Goal: Task Accomplishment & Management: Manage account settings

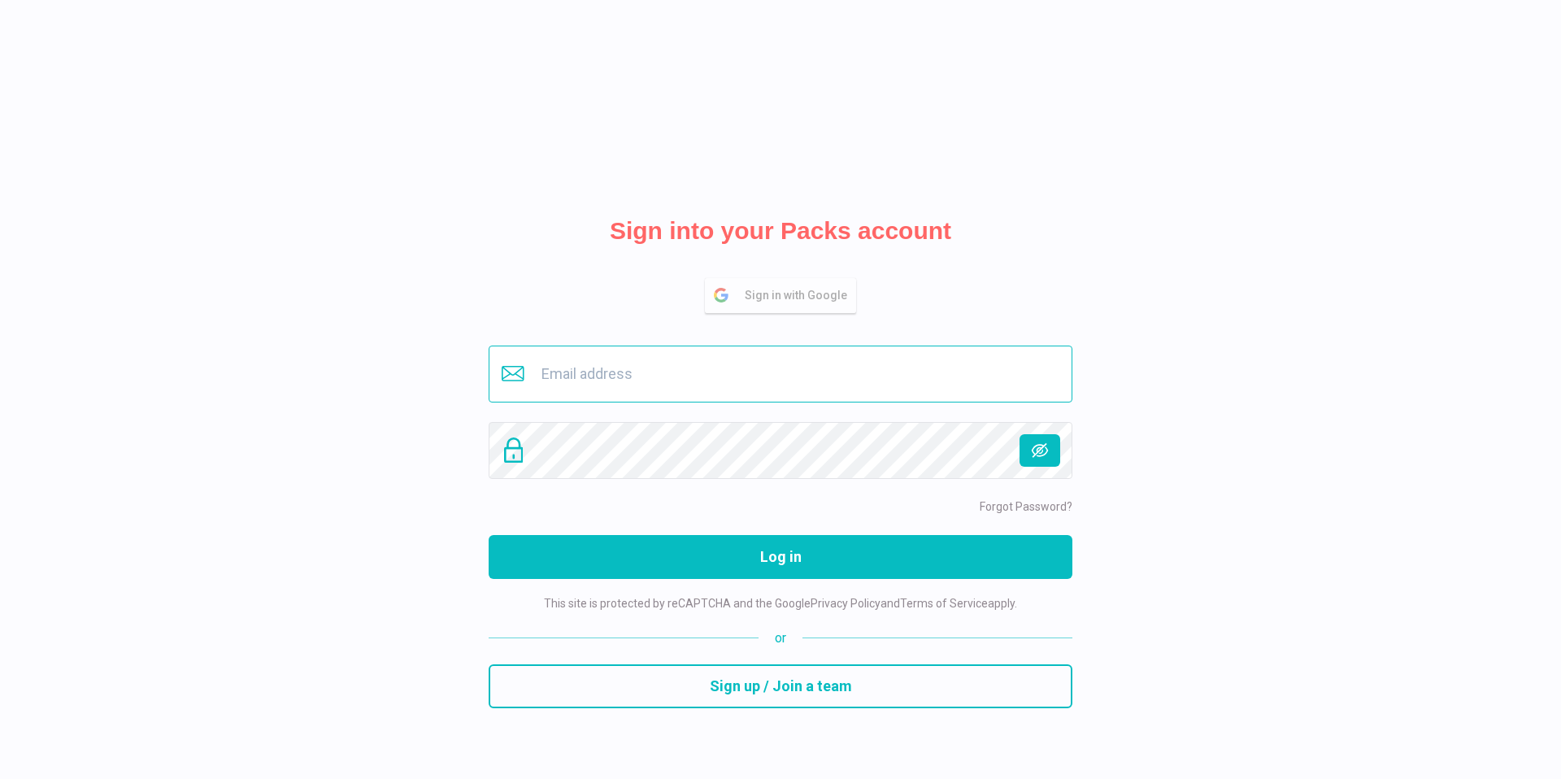
click at [774, 379] on input "email" at bounding box center [781, 373] width 584 height 57
type input "angela.stojanov@versysgroup.com"
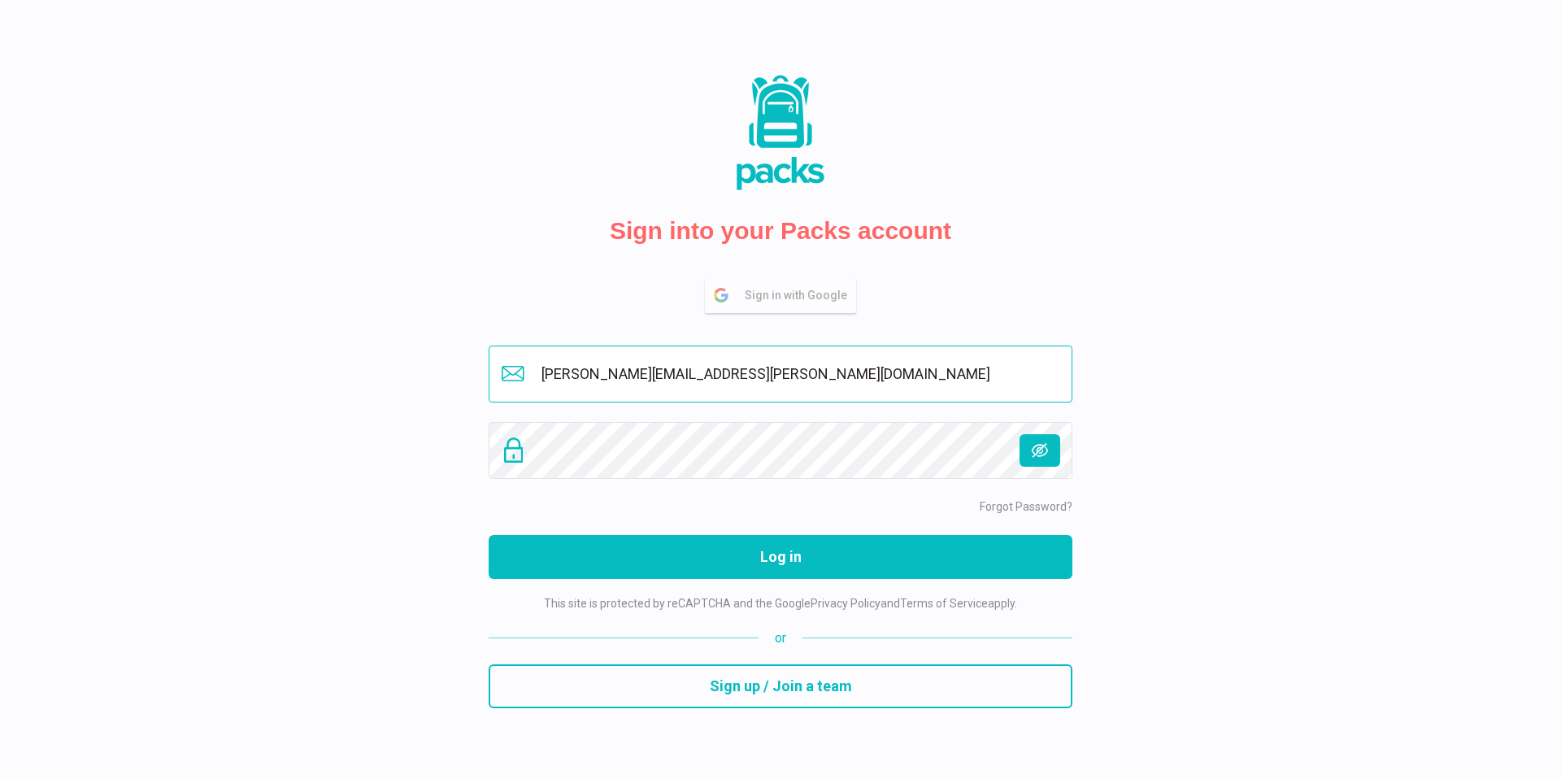
click at [778, 382] on input "angela.stojanov@versysgroup.com" at bounding box center [781, 373] width 584 height 57
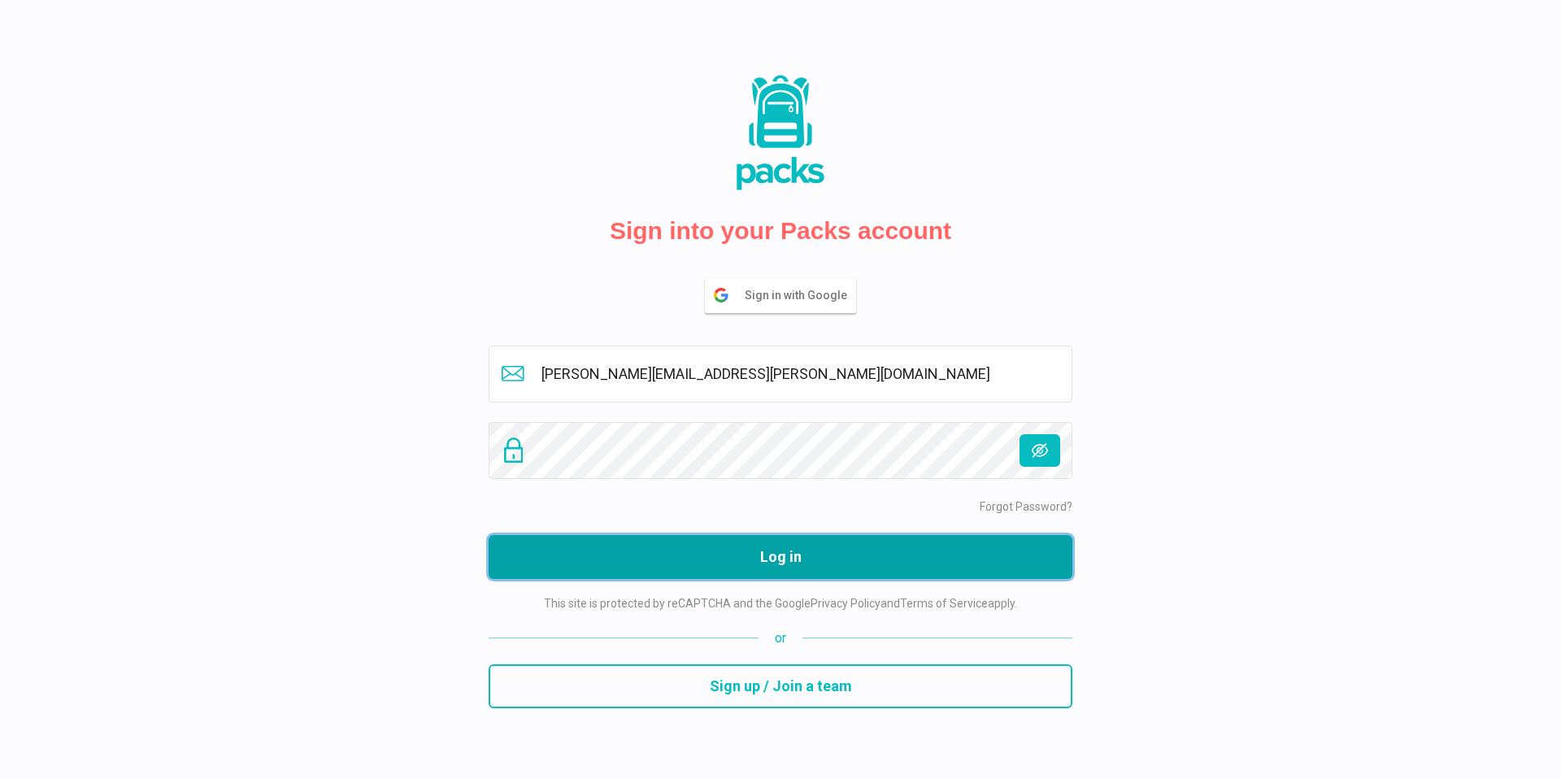
click at [853, 563] on button "Log in" at bounding box center [781, 557] width 584 height 44
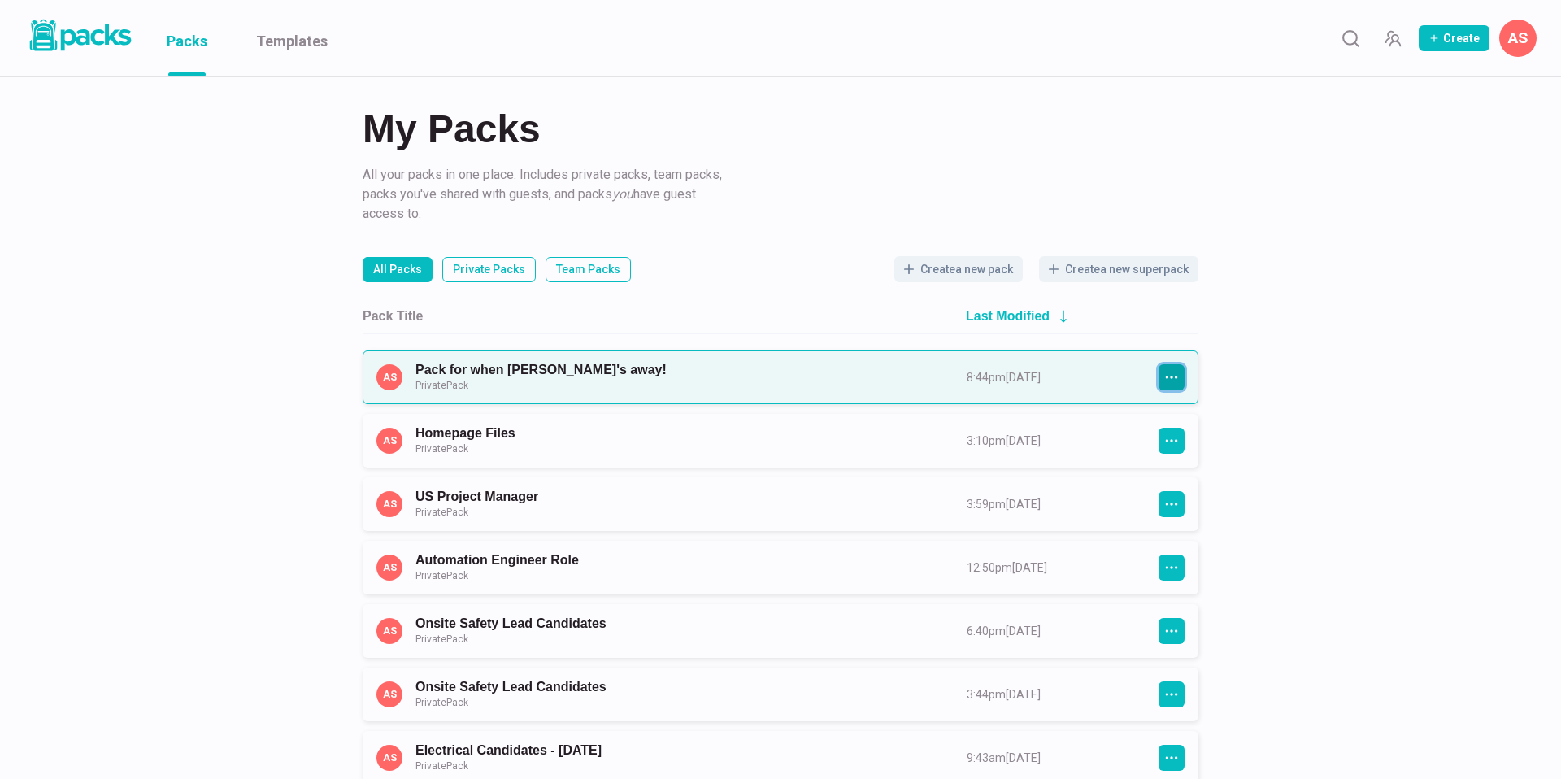
click at [1164, 371] on icon "button" at bounding box center [1171, 377] width 15 height 15
click at [1201, 454] on button "Share" at bounding box center [1232, 458] width 146 height 41
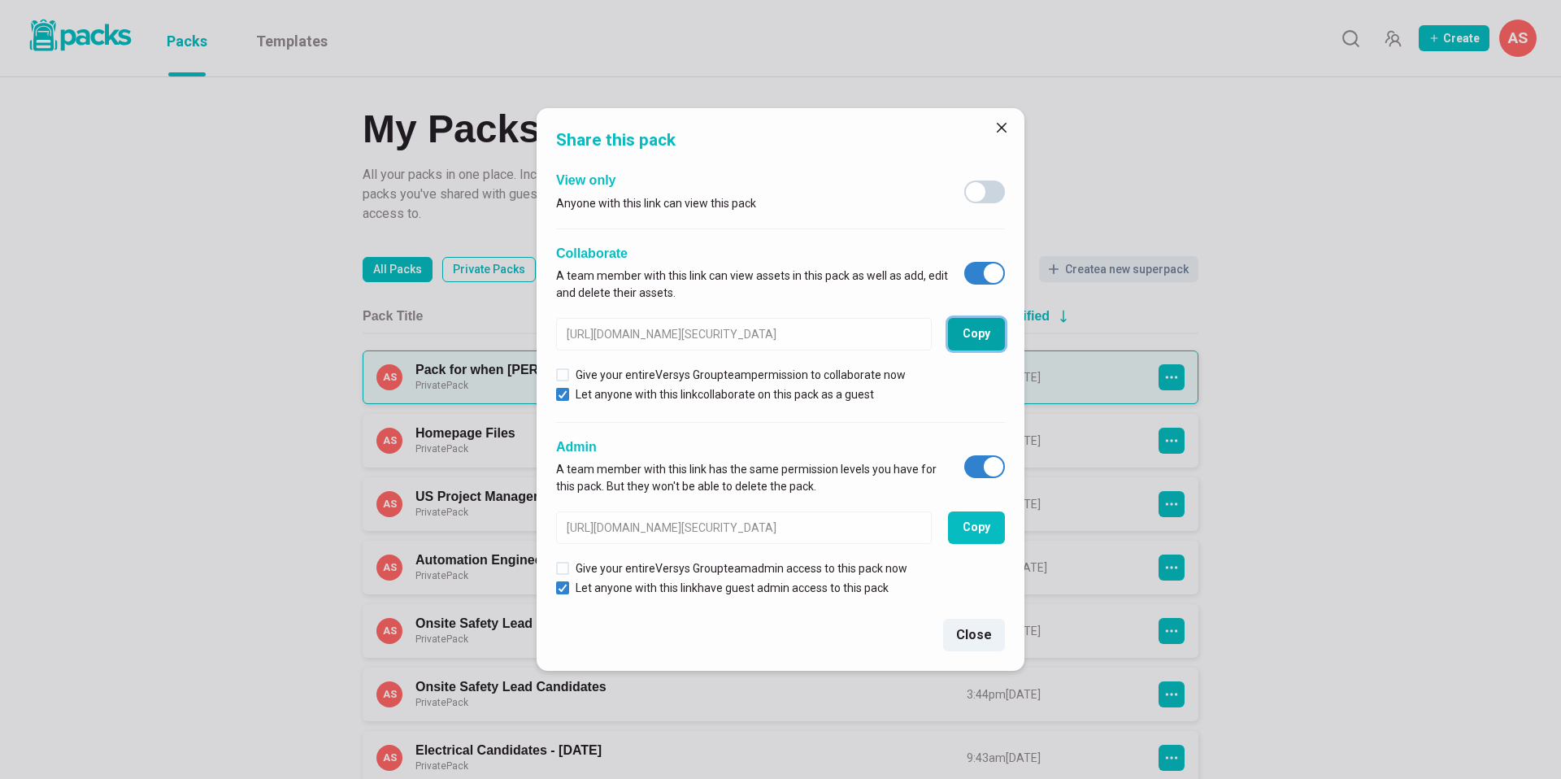
click at [975, 328] on button "Copy" at bounding box center [976, 334] width 57 height 33
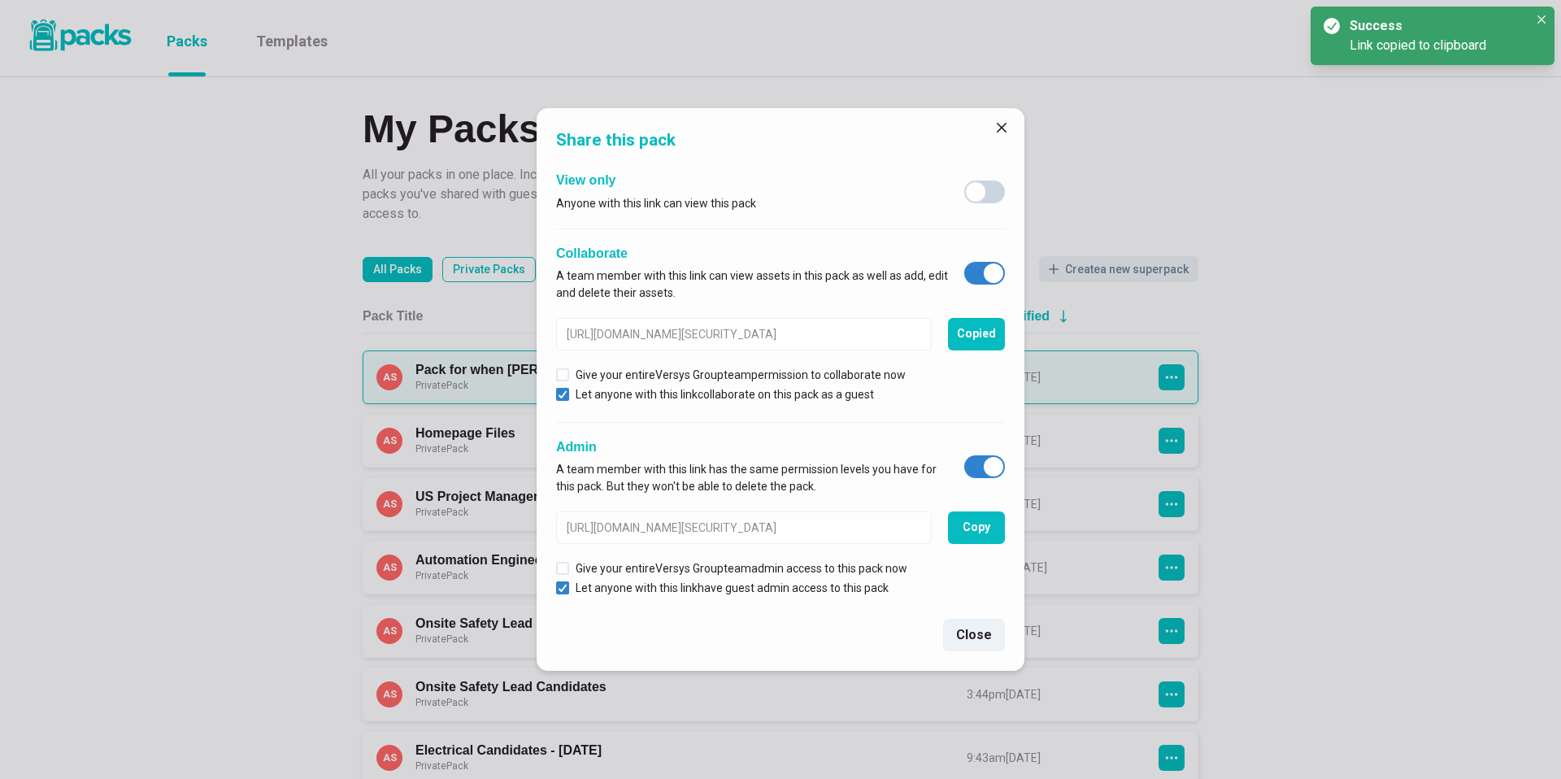
click at [1407, 445] on div "Share this pack View only Anyone with this link can view this pack Collaborate …" at bounding box center [780, 389] width 1561 height 779
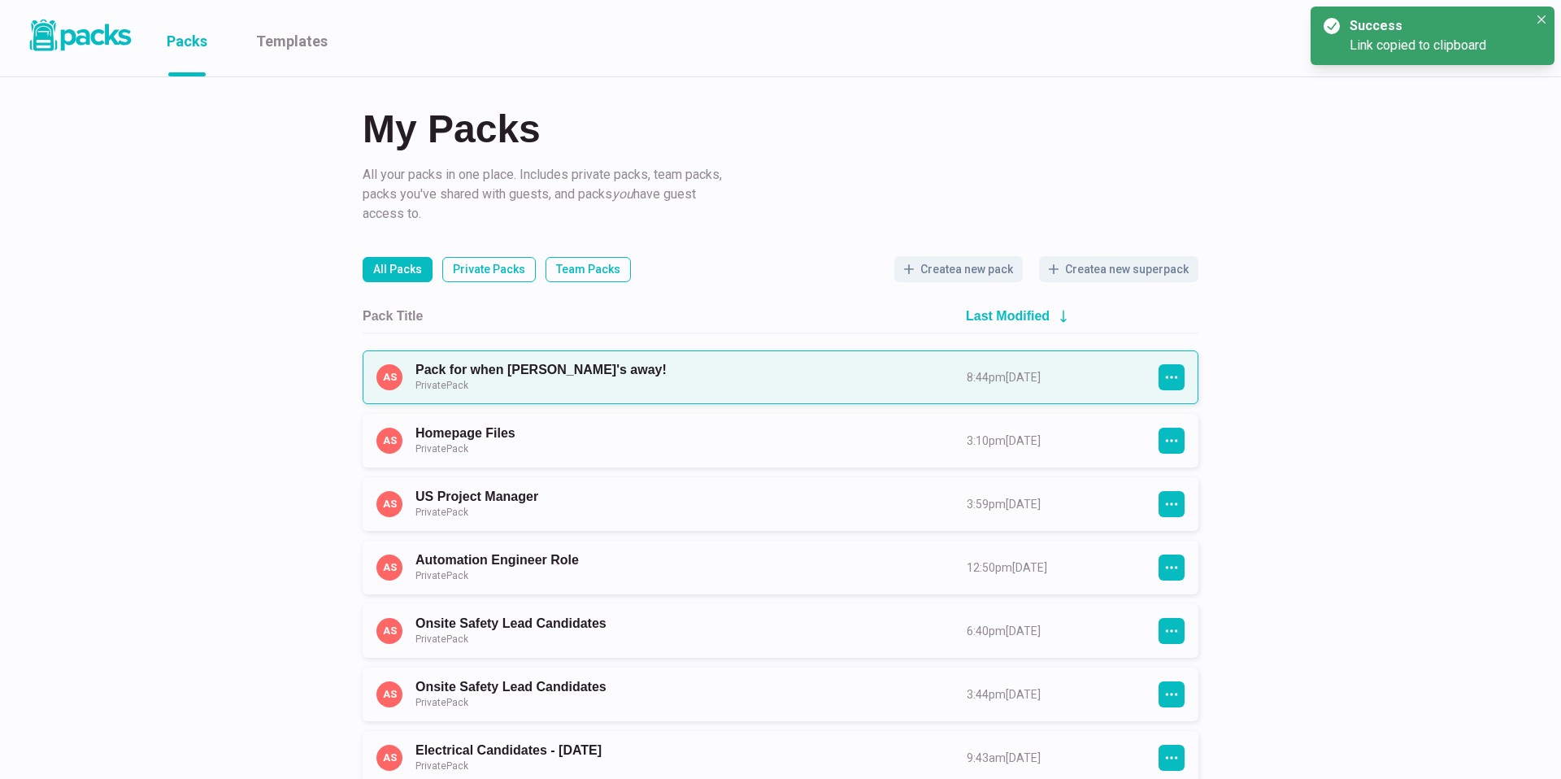
click at [628, 376] on link "Pack for when [PERSON_NAME]'s away! Private Pack" at bounding box center [676, 377] width 522 height 30
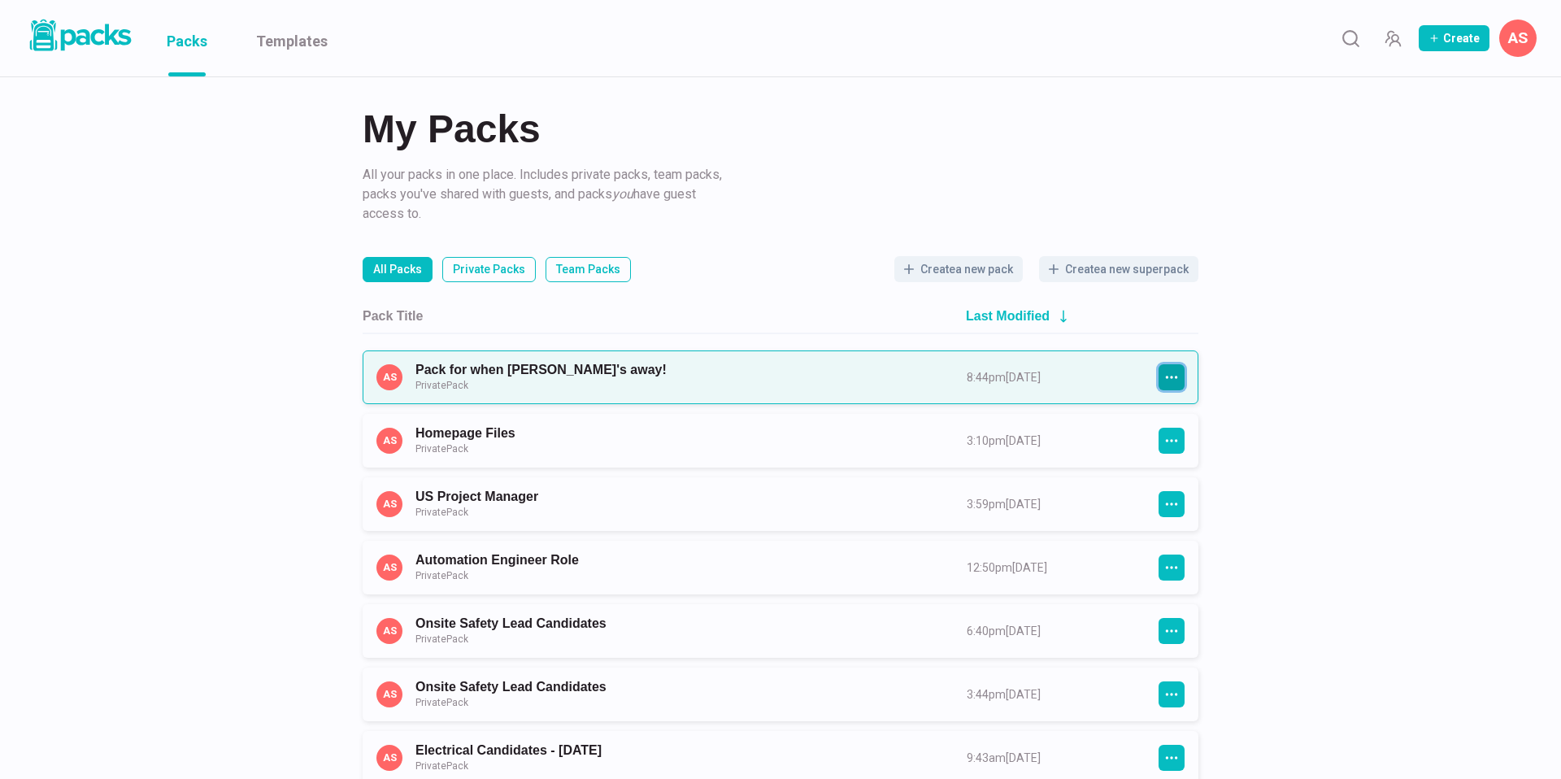
click at [1173, 376] on icon "button" at bounding box center [1171, 377] width 15 height 15
click at [1216, 540] on button "Duplicate Pack" at bounding box center [1232, 539] width 146 height 41
click at [1166, 367] on button "button" at bounding box center [1171, 377] width 26 height 26
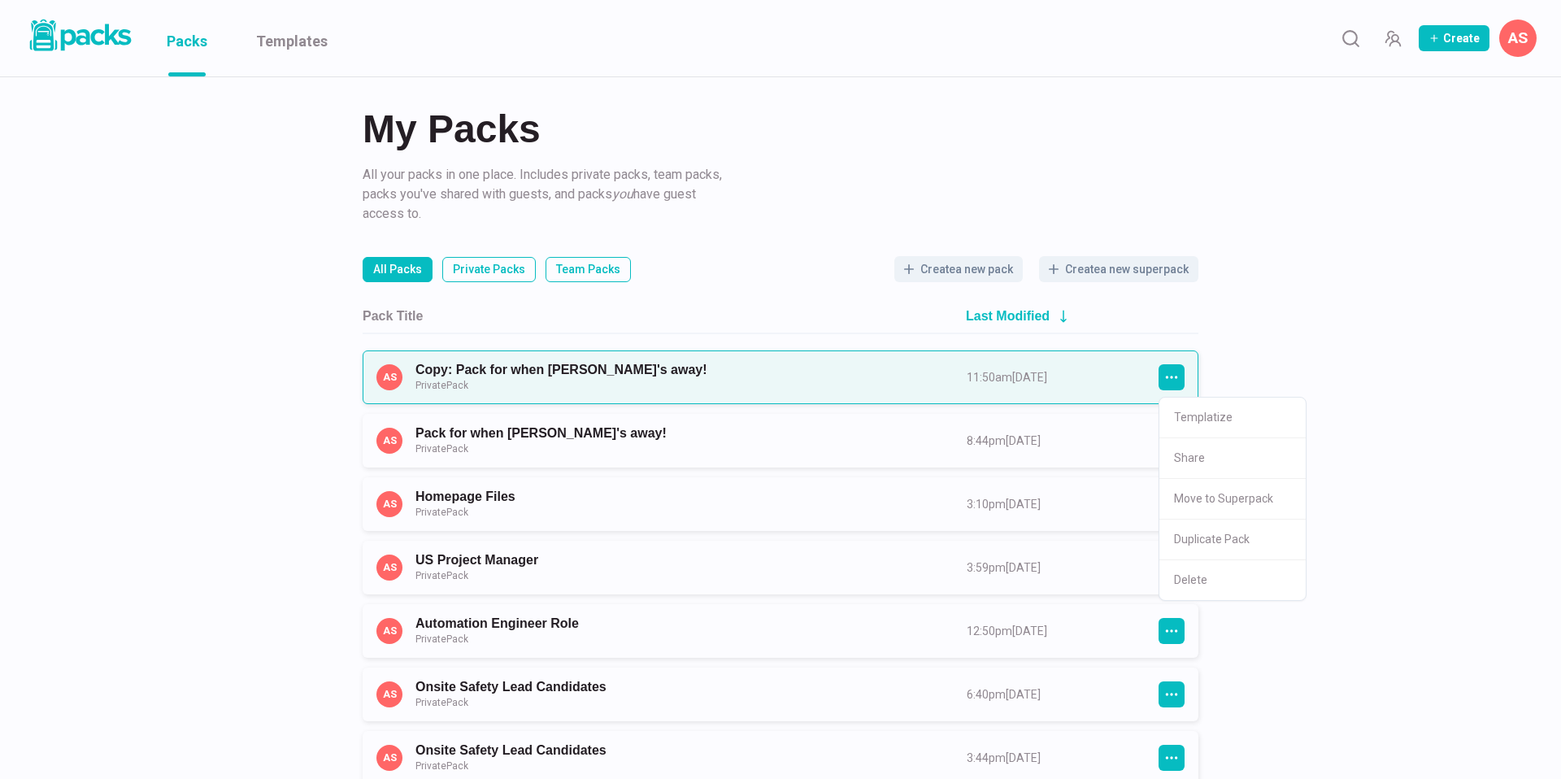
click at [937, 362] on link "Copy: Pack for when [PERSON_NAME]'s away! Private Pack" at bounding box center [676, 377] width 522 height 30
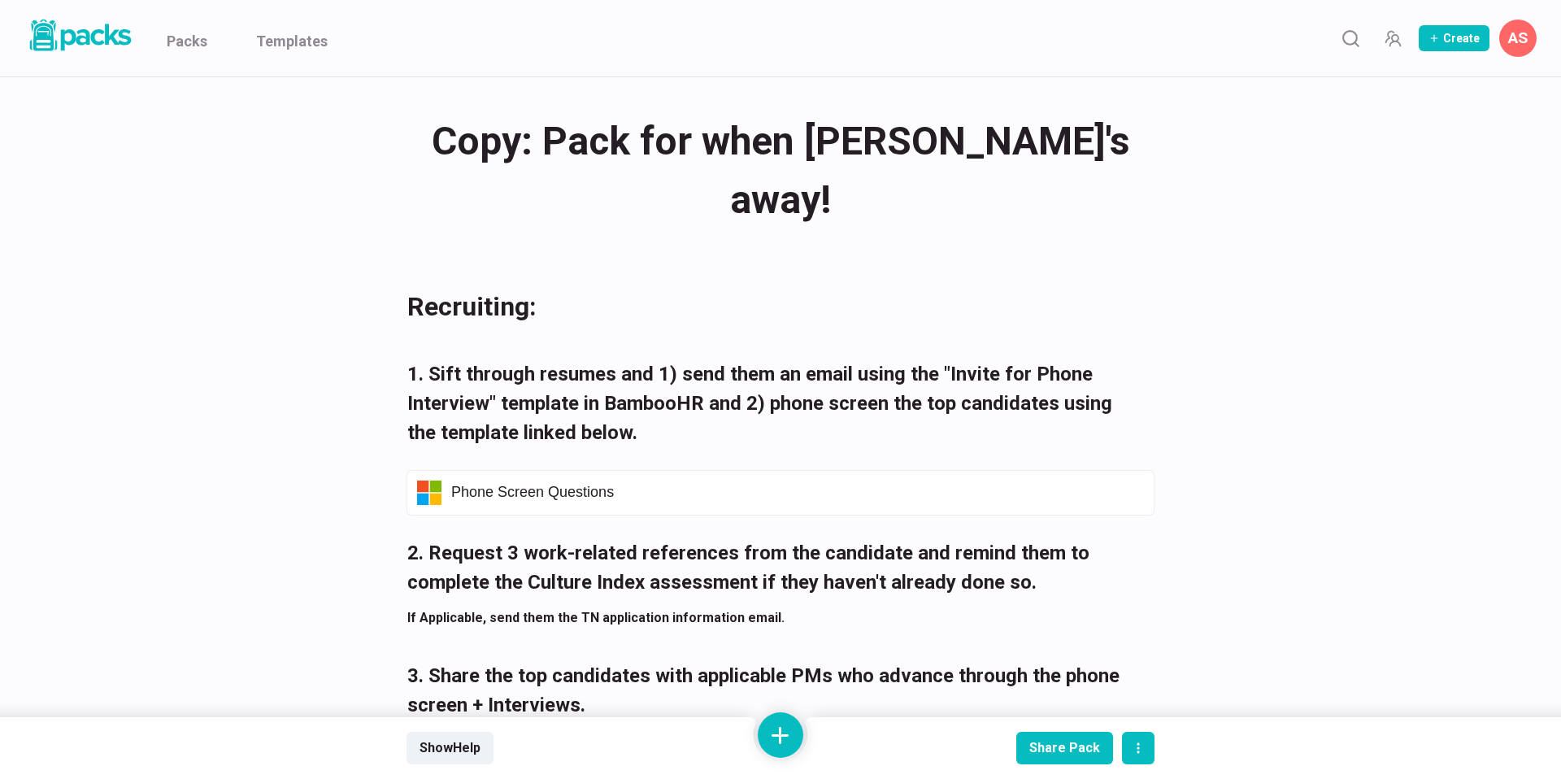
click at [733, 141] on div "Copy: Pack for when [PERSON_NAME]'s away! Copy: Pack for when [PERSON_NAME]'s a…" at bounding box center [780, 171] width 748 height 122
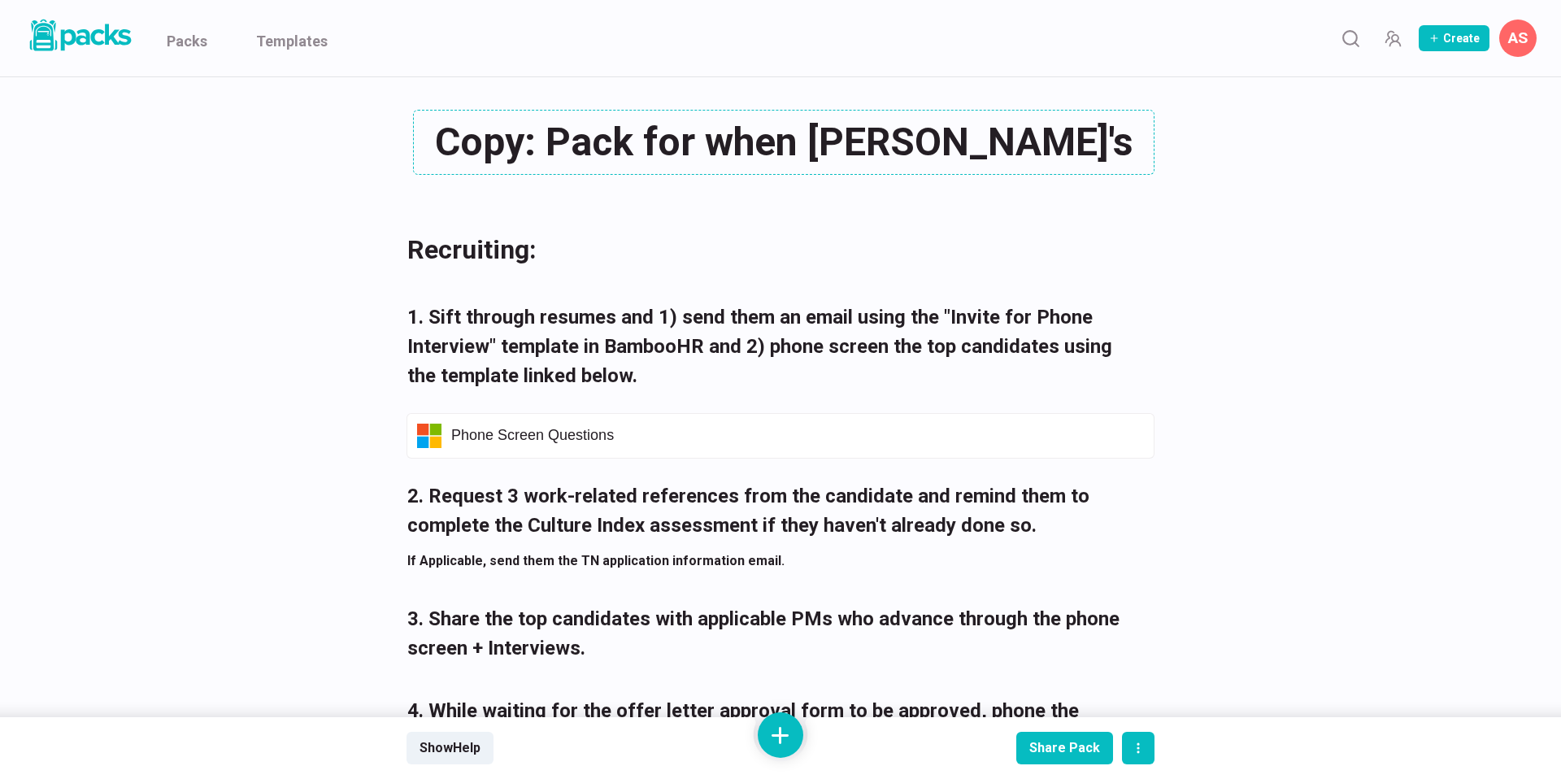
click at [733, 141] on textarea "Copy: Pack for when [PERSON_NAME]'s away!" at bounding box center [783, 142] width 741 height 65
click at [766, 138] on textarea "Copy: Pack for when [PERSON_NAME]'s away!" at bounding box center [783, 142] width 741 height 65
drag, startPoint x: 1114, startPoint y: 137, endPoint x: 358, endPoint y: 141, distance: 755.9
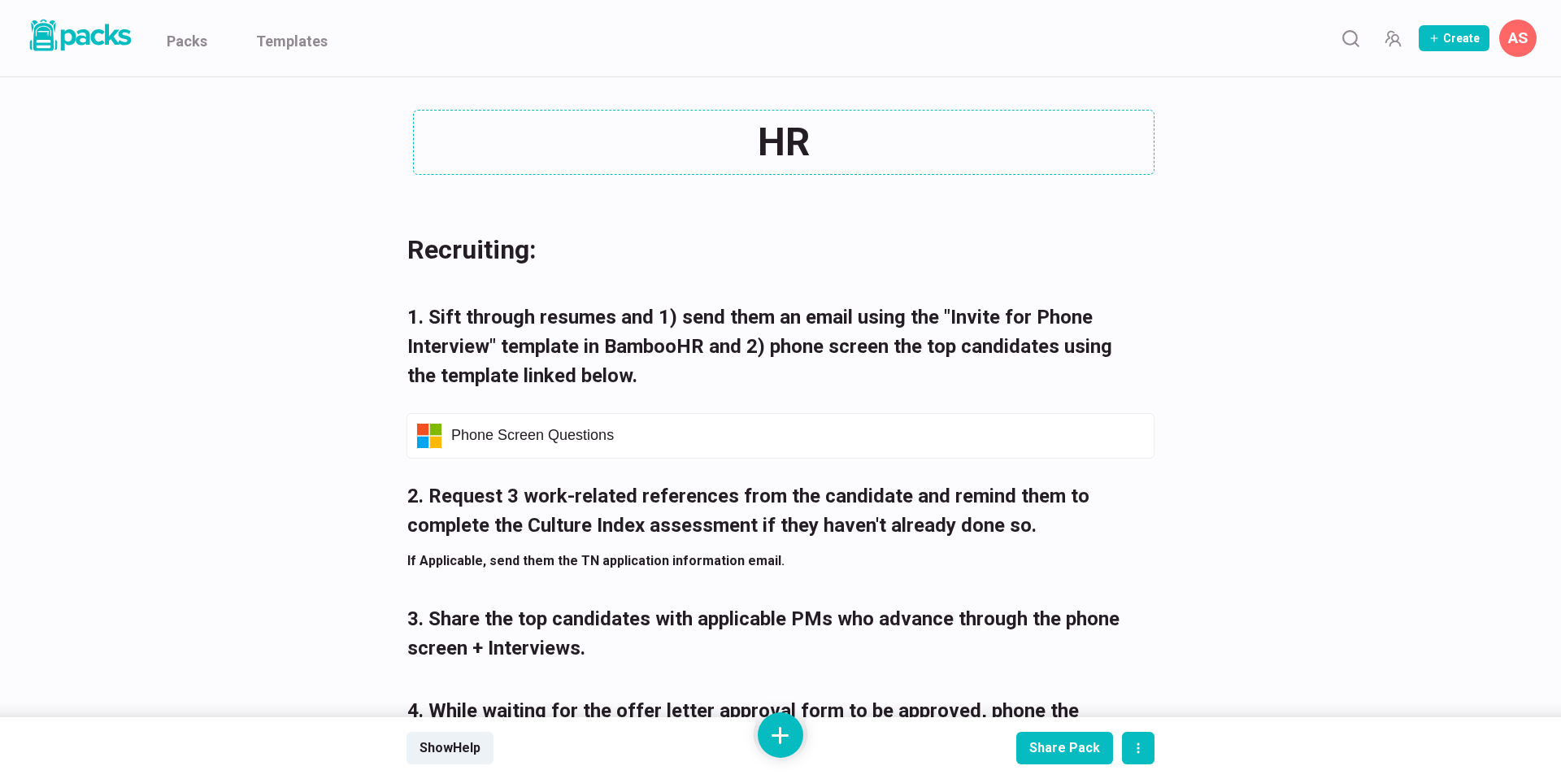
type textarea "H"
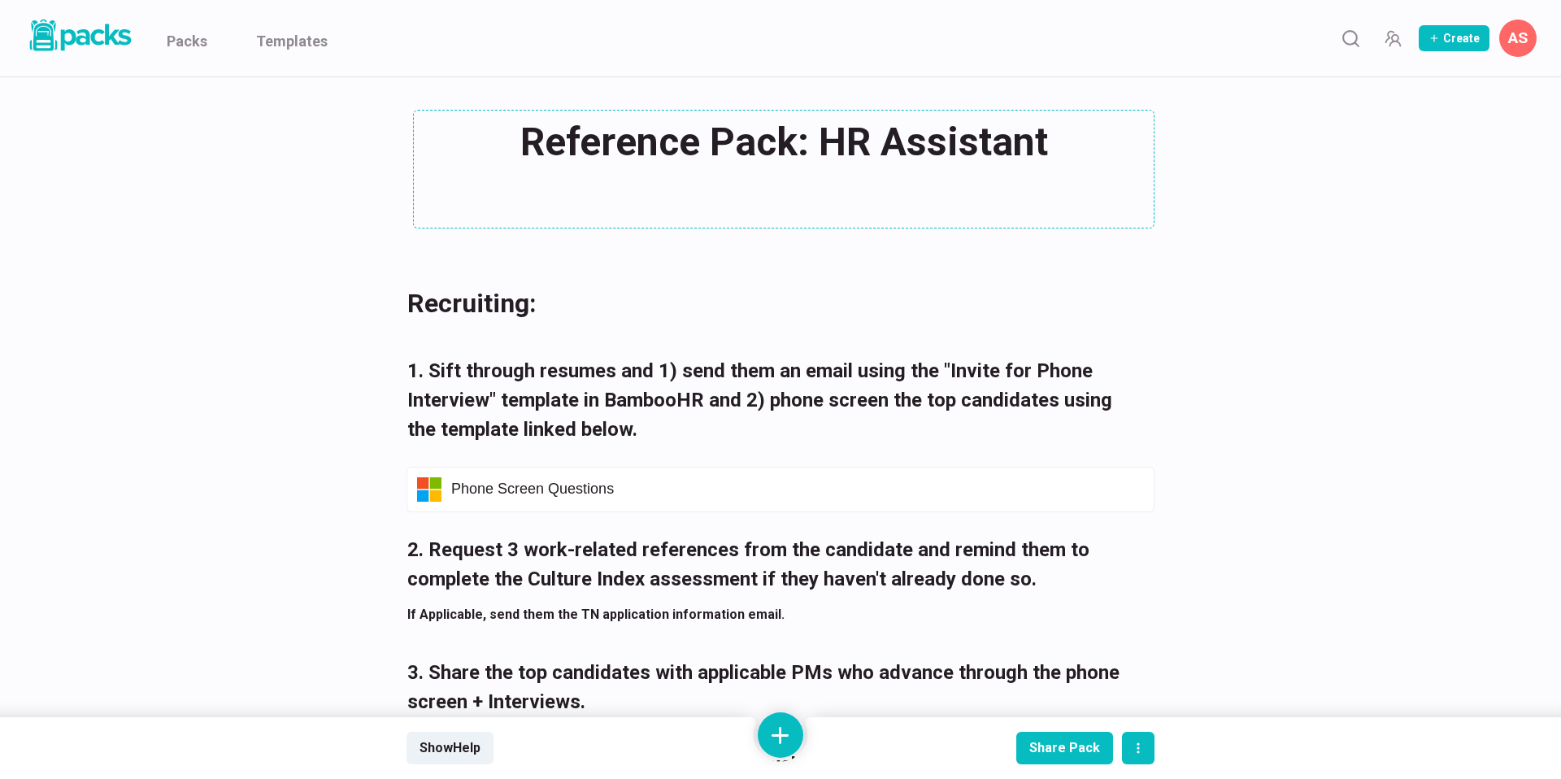
type textarea "Reference Pack: HR Assistant"
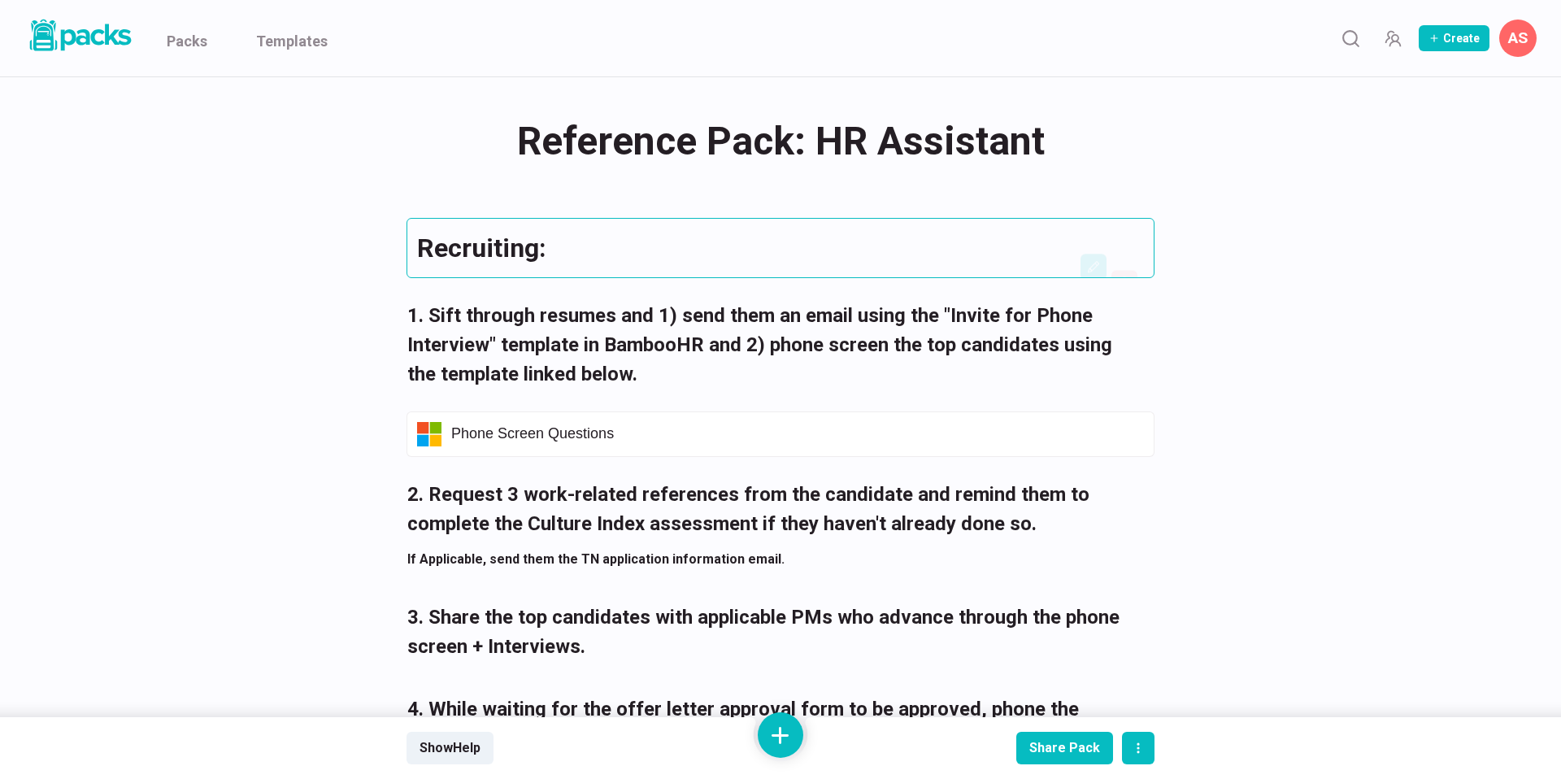
click at [415, 267] on div "Recruiting:" at bounding box center [780, 248] width 748 height 60
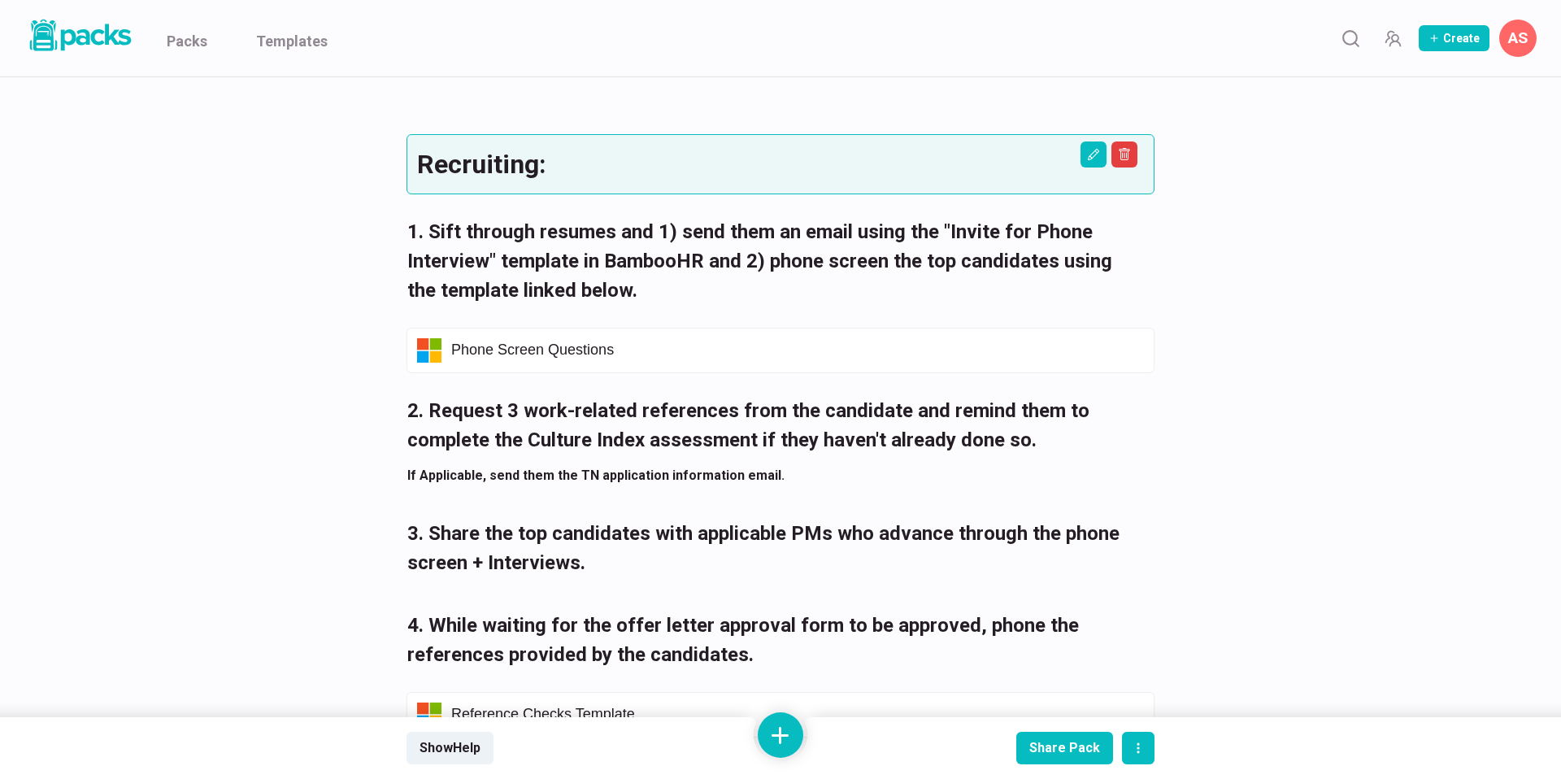
scroll to position [85, 0]
click at [1132, 150] on button "Delete asset" at bounding box center [1124, 153] width 26 height 26
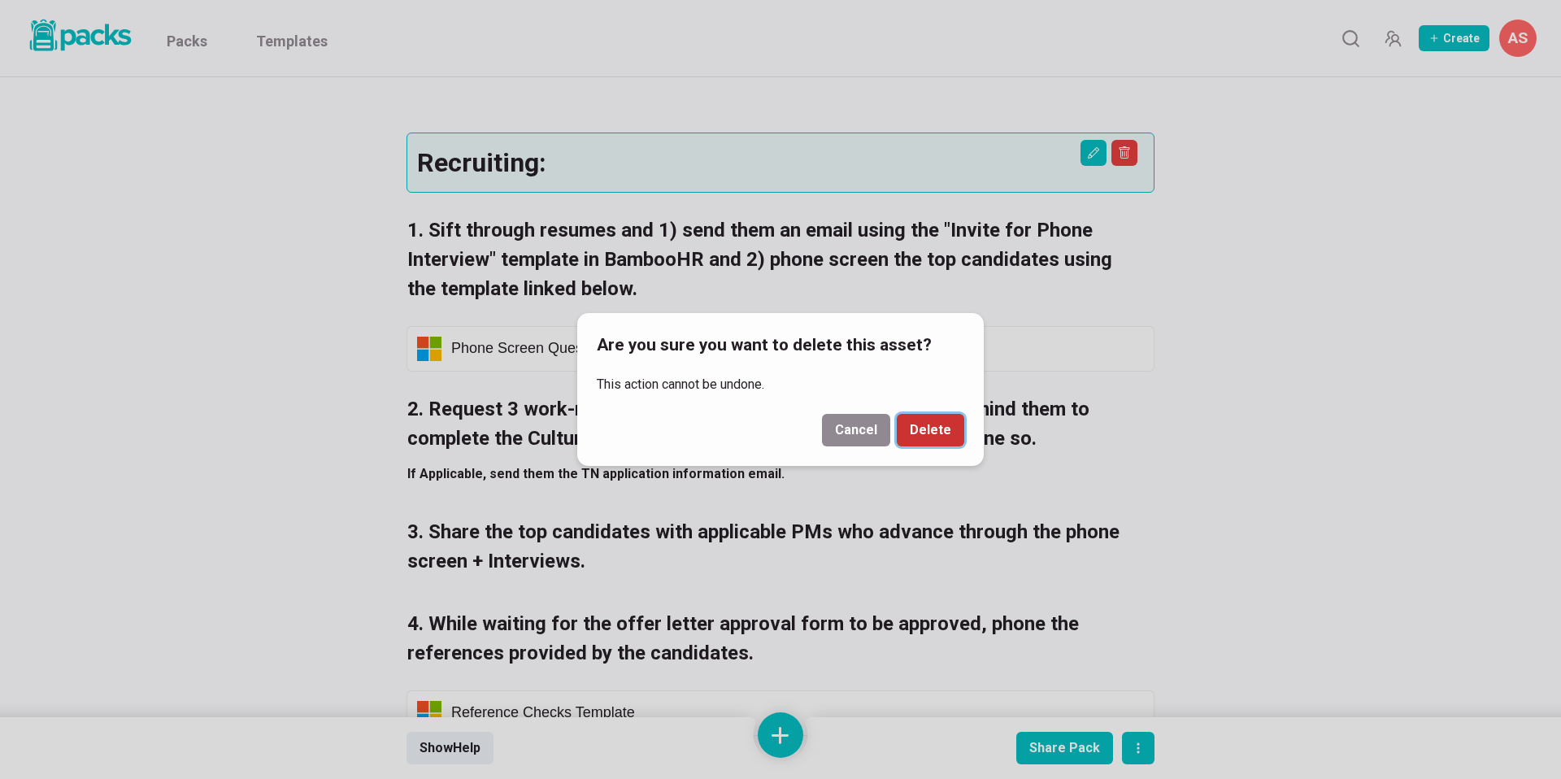
click at [927, 432] on button "Delete" at bounding box center [930, 430] width 67 height 33
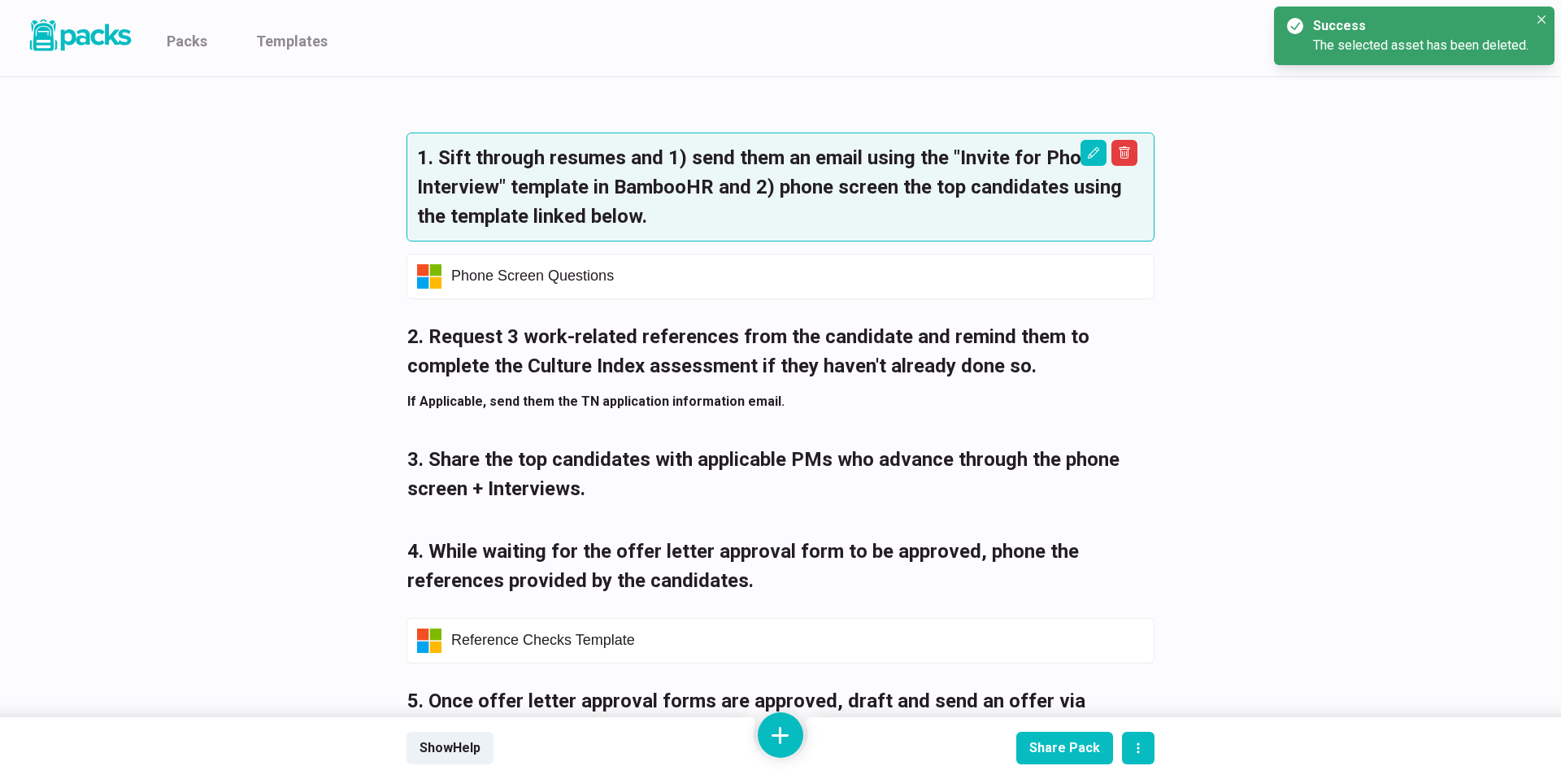
click at [1137, 141] on div "1. Sift through resumes and 1) send them an email using the "Invite for Phone I…" at bounding box center [780, 186] width 748 height 109
click at [1119, 145] on button "Delete asset" at bounding box center [1124, 153] width 26 height 26
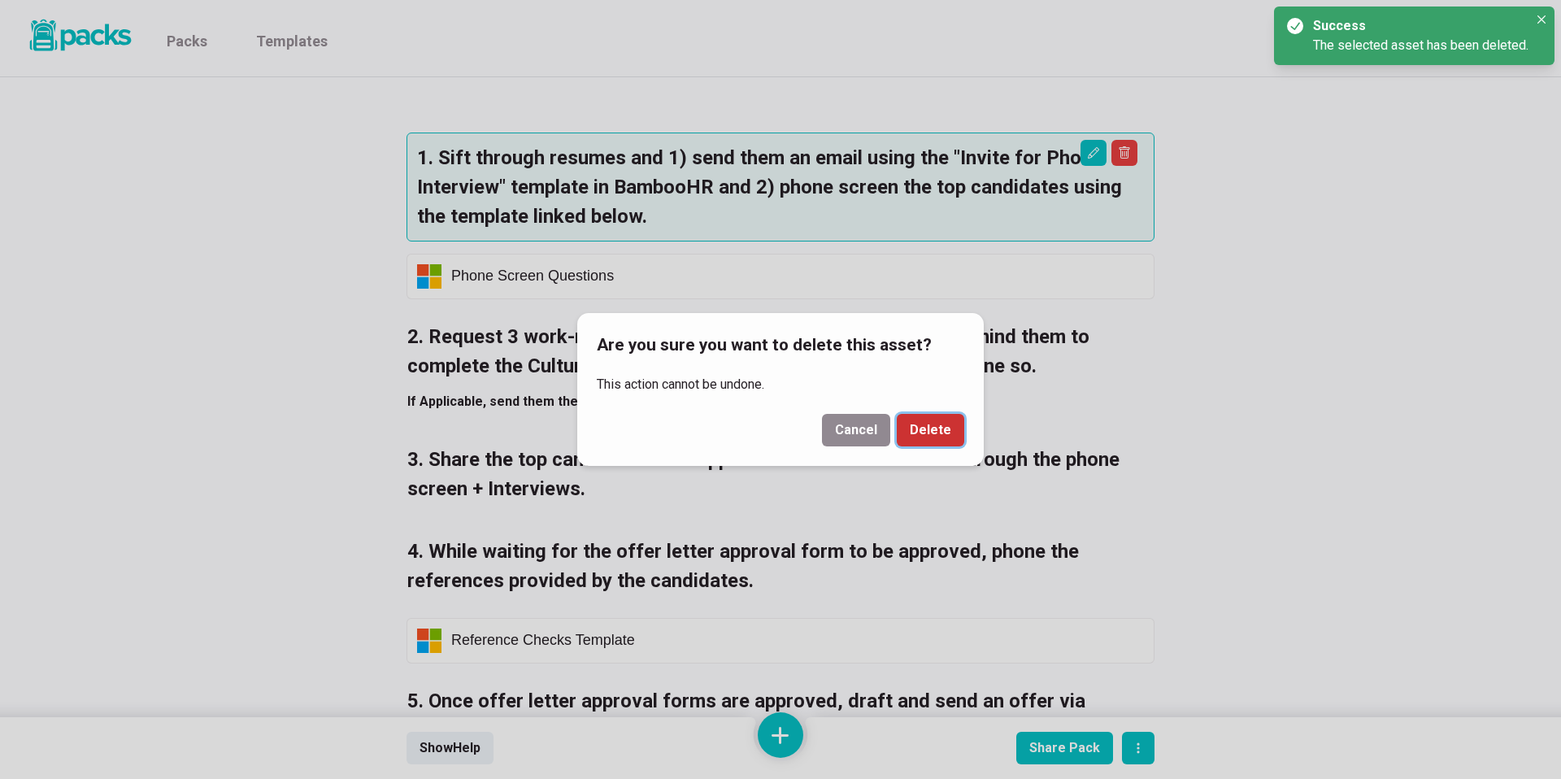
click at [929, 440] on button "Delete" at bounding box center [930, 430] width 67 height 33
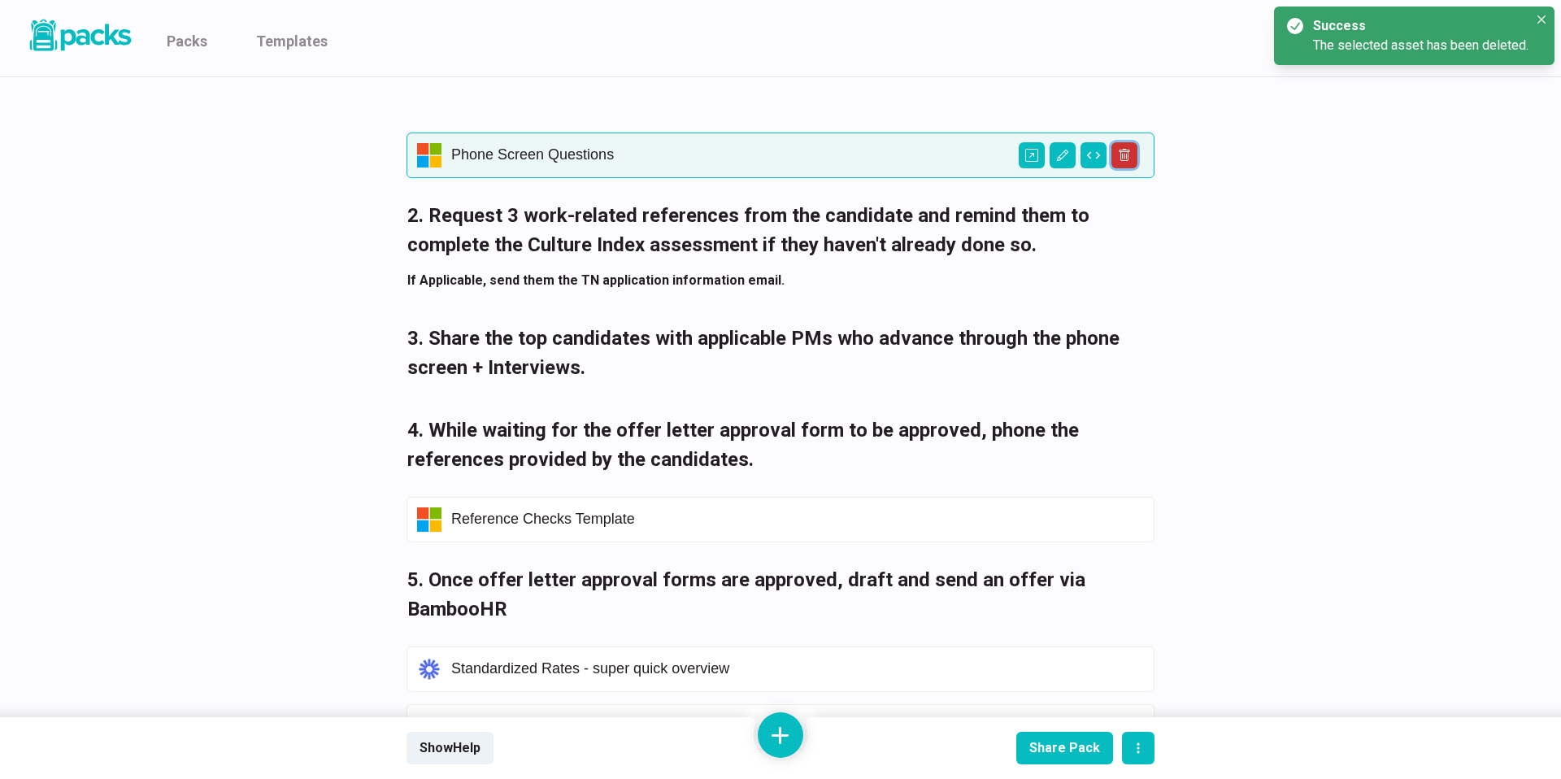
click at [1126, 147] on button "Delete asset" at bounding box center [1124, 155] width 26 height 26
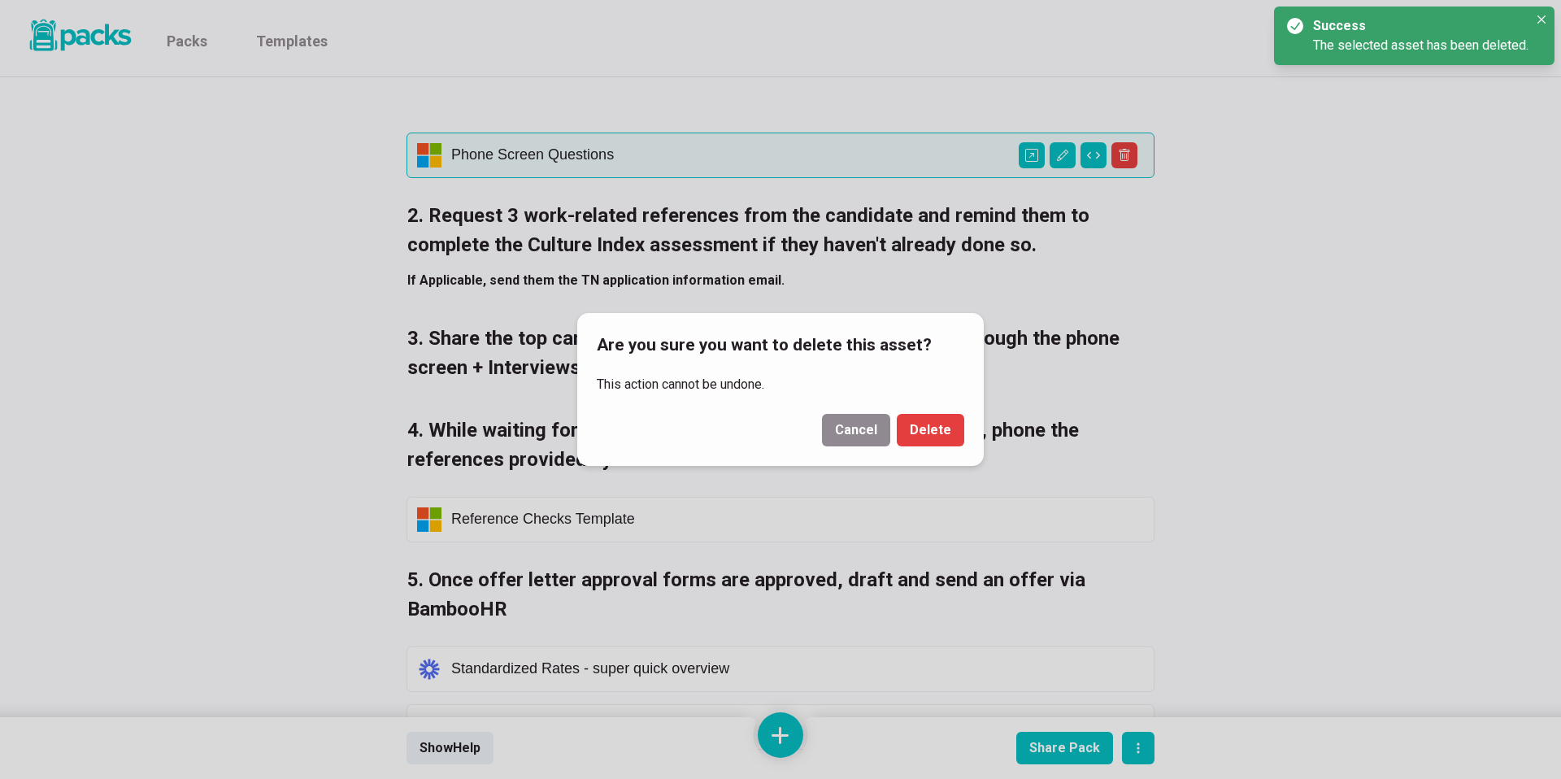
click at [932, 452] on footer "Cancel Delete" at bounding box center [780, 433] width 406 height 65
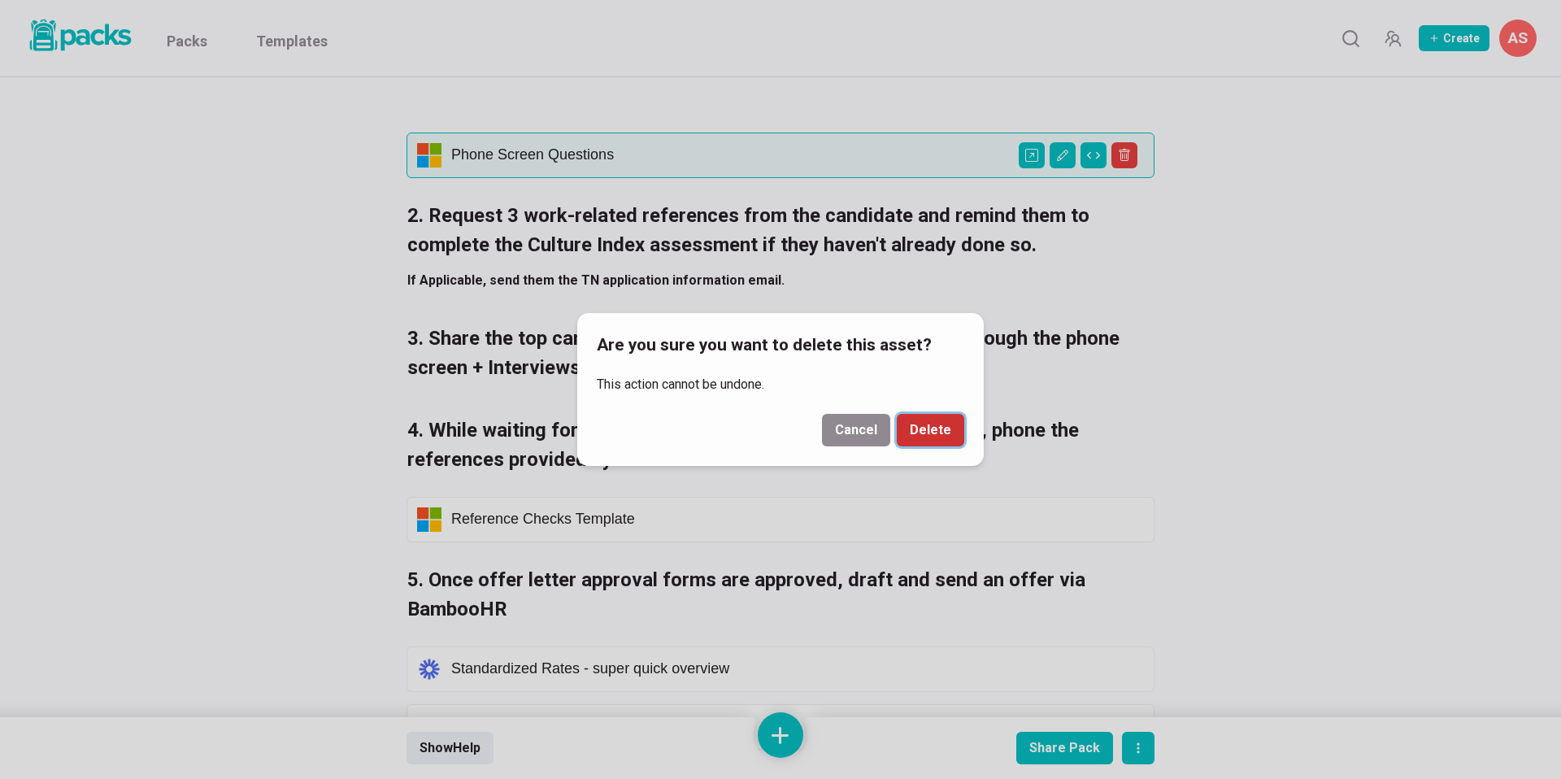
click at [941, 438] on button "Delete" at bounding box center [930, 430] width 67 height 33
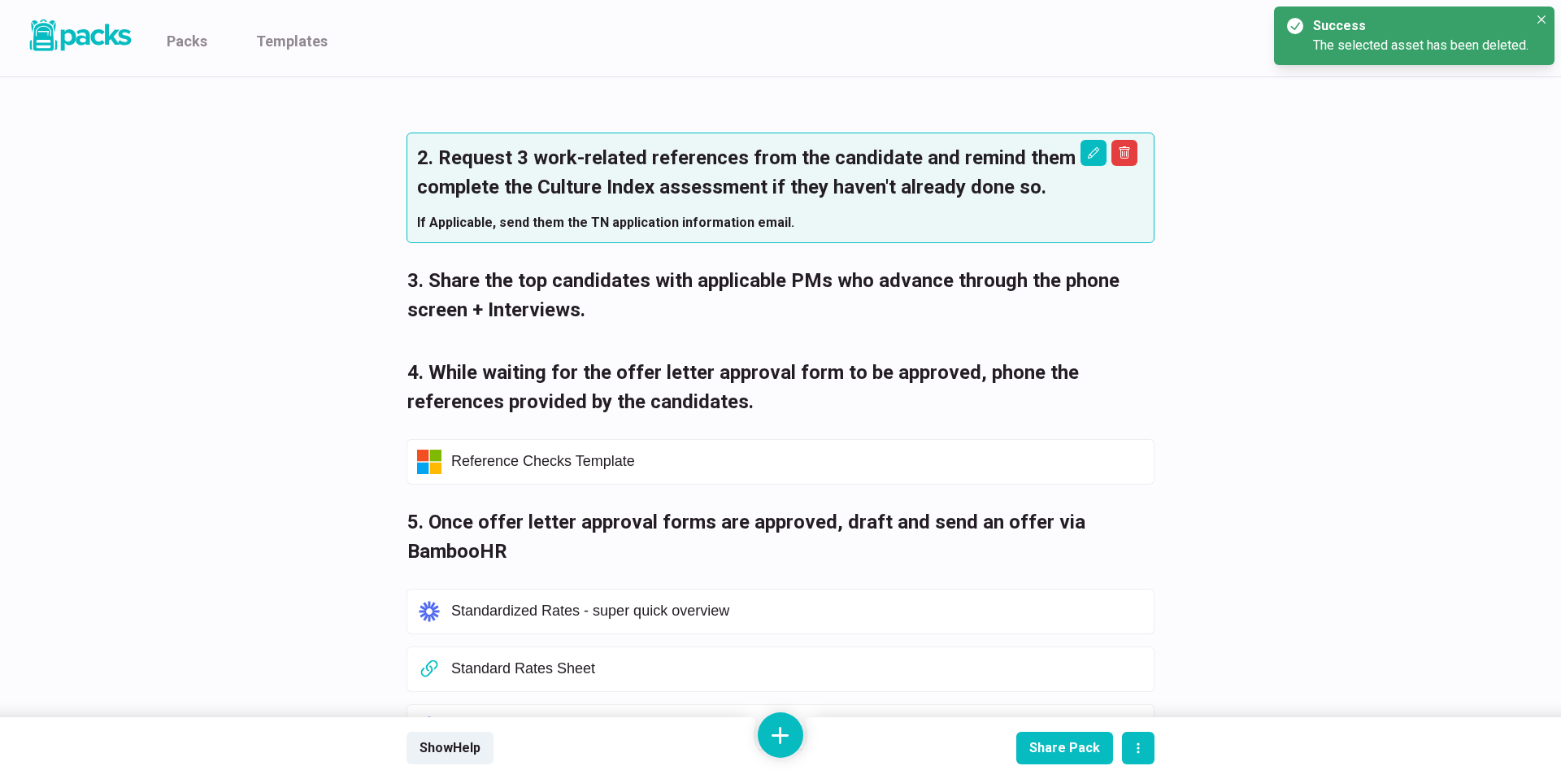
click at [1138, 154] on h3 "2. Request 3 work-related references from the candidate and remind them to comp…" at bounding box center [780, 172] width 727 height 59
click at [1125, 156] on icon "Delete asset" at bounding box center [1124, 152] width 13 height 13
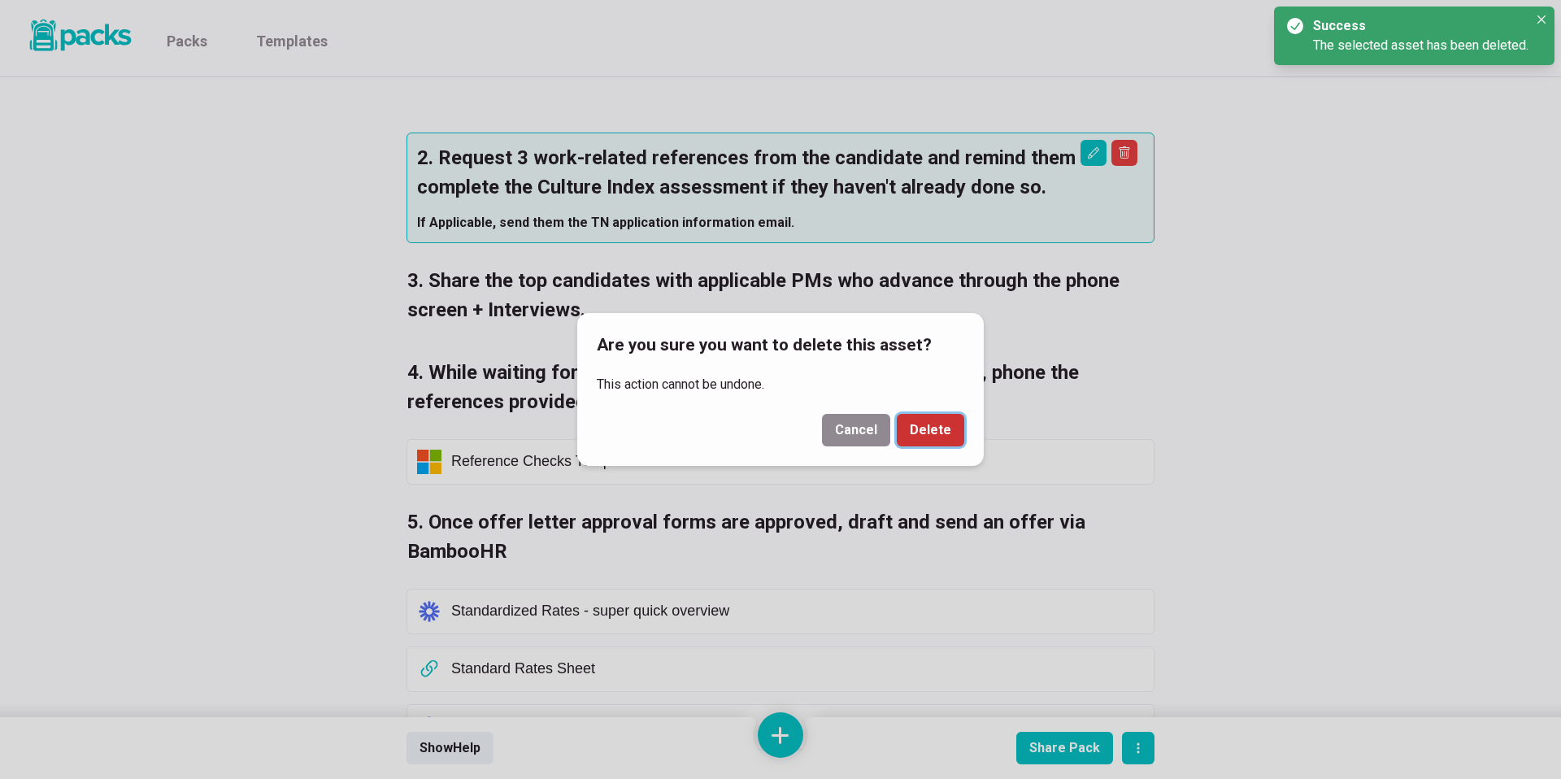
click at [933, 445] on button "Delete" at bounding box center [930, 430] width 67 height 33
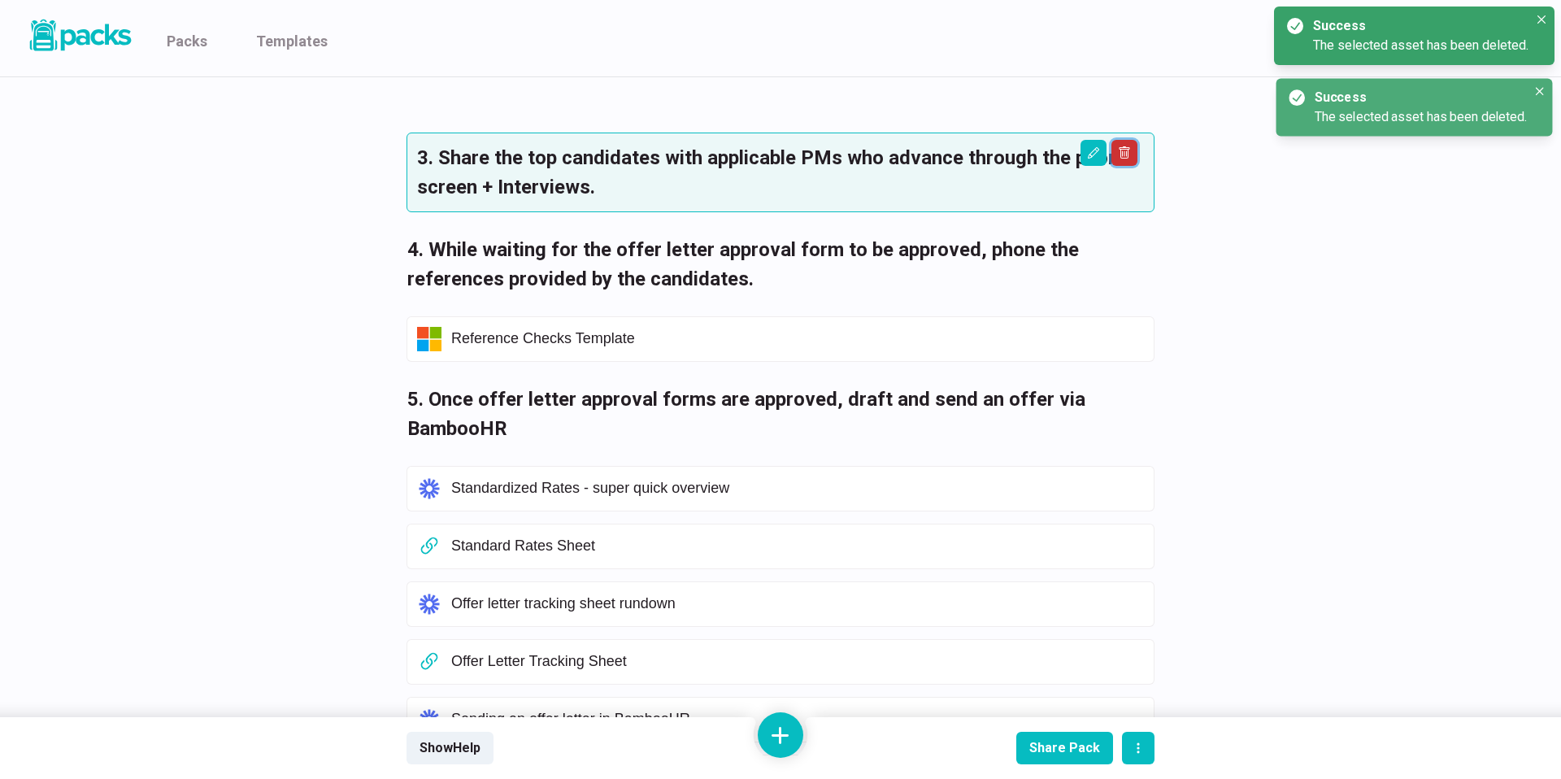
click at [1124, 154] on icon "Delete asset" at bounding box center [1124, 152] width 13 height 13
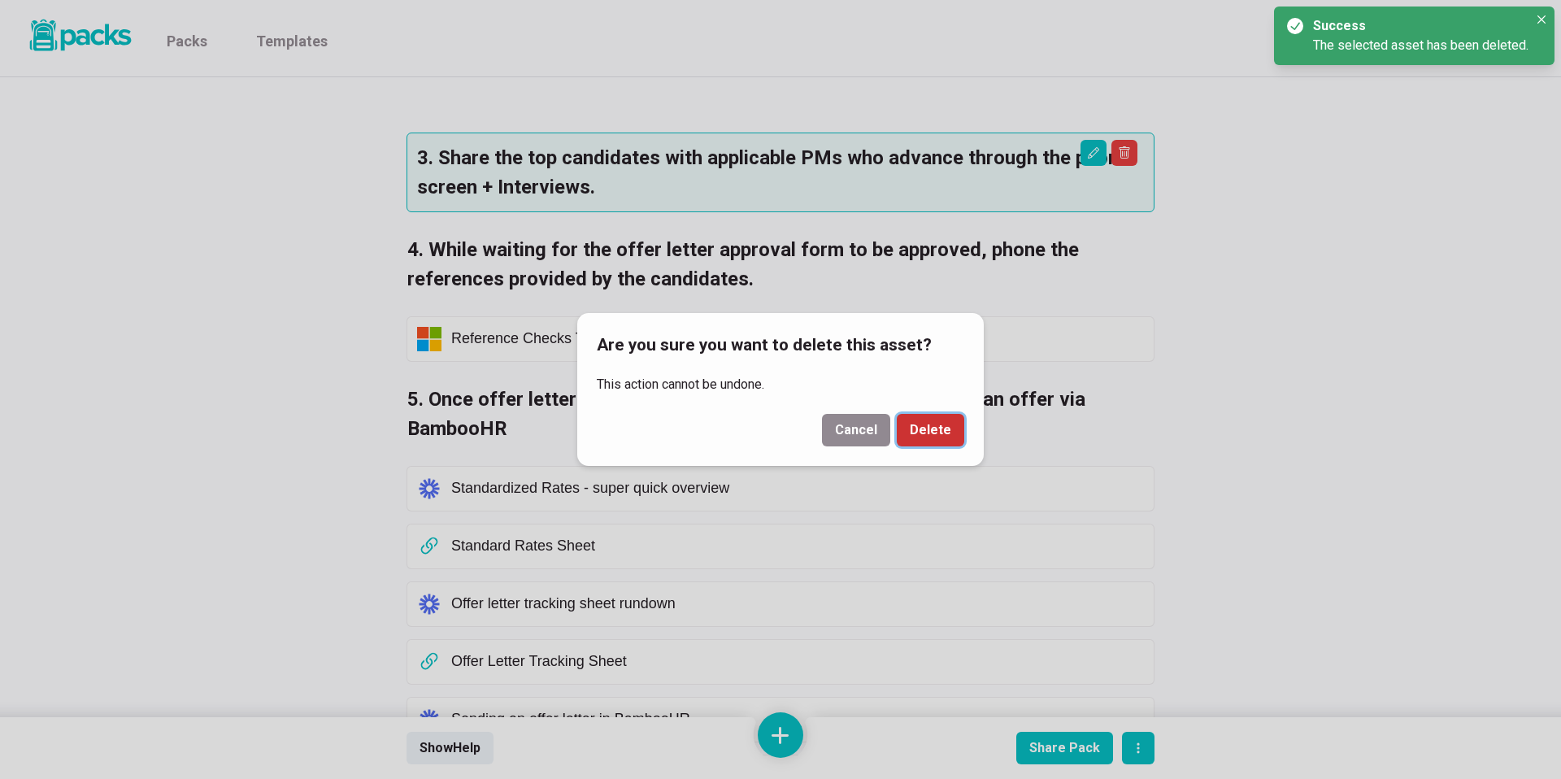
click at [933, 434] on button "Delete" at bounding box center [930, 430] width 67 height 33
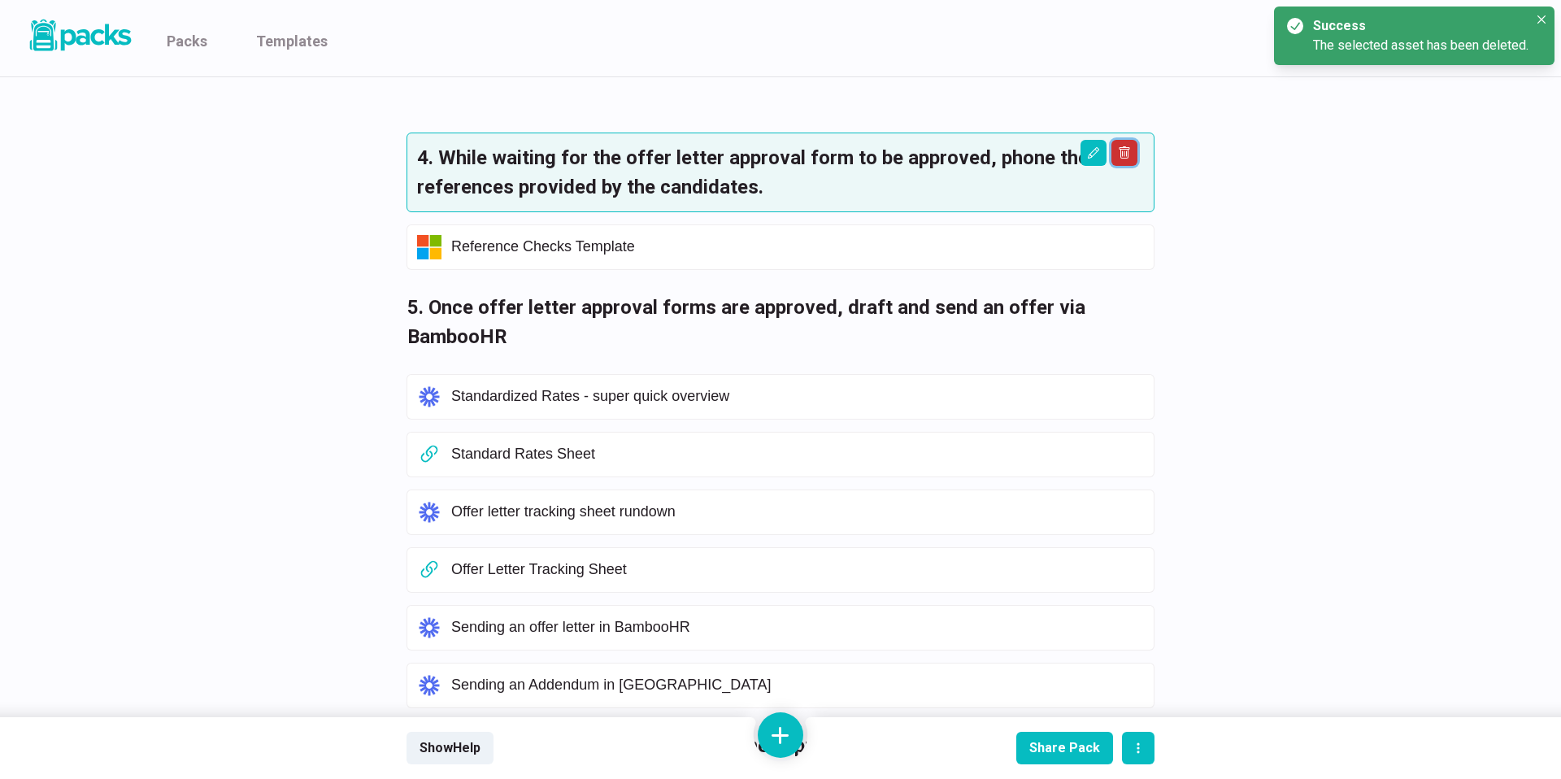
click at [1125, 154] on icon "Delete asset" at bounding box center [1124, 152] width 13 height 13
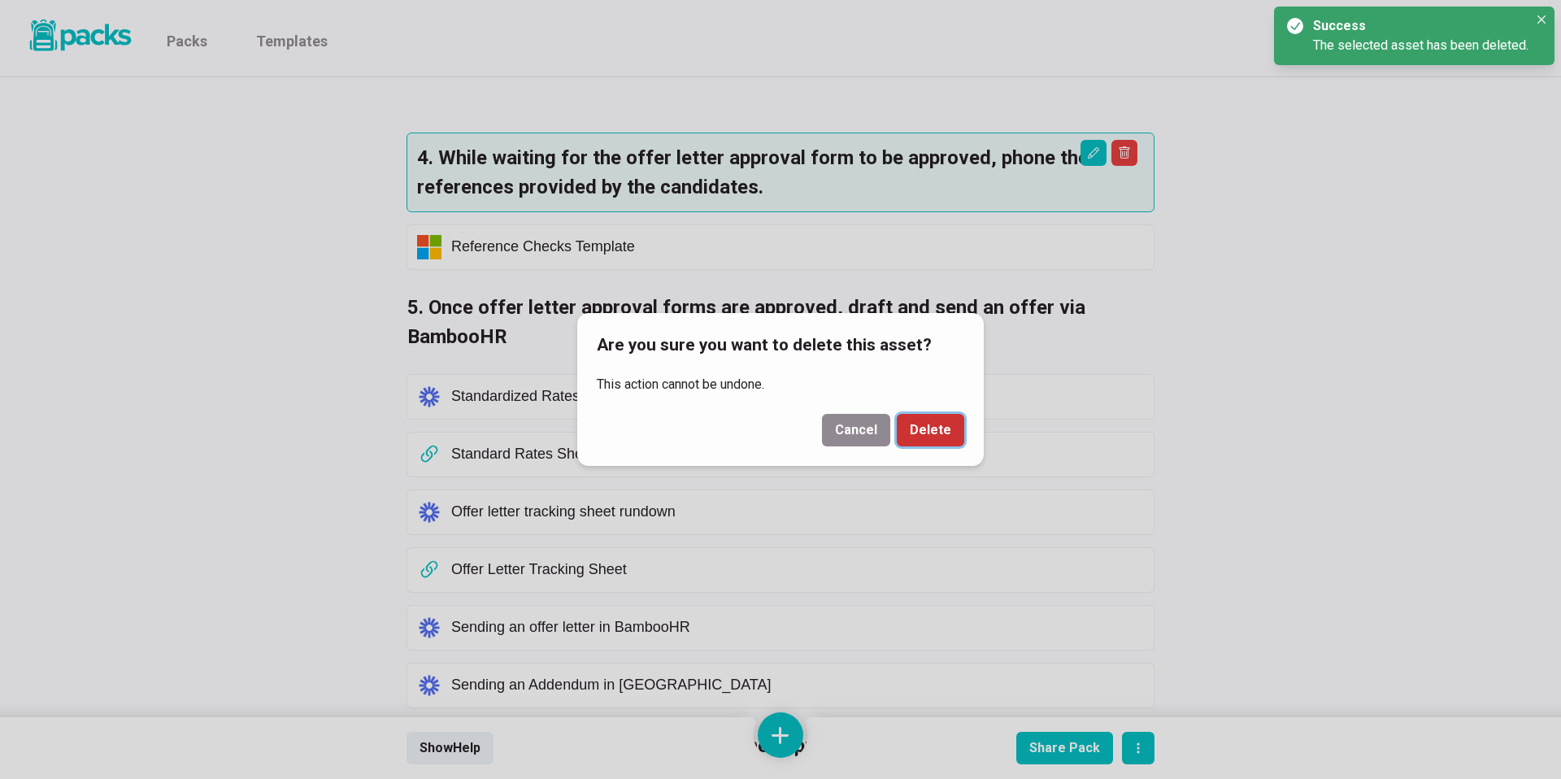
click at [936, 417] on button "Delete" at bounding box center [930, 430] width 67 height 33
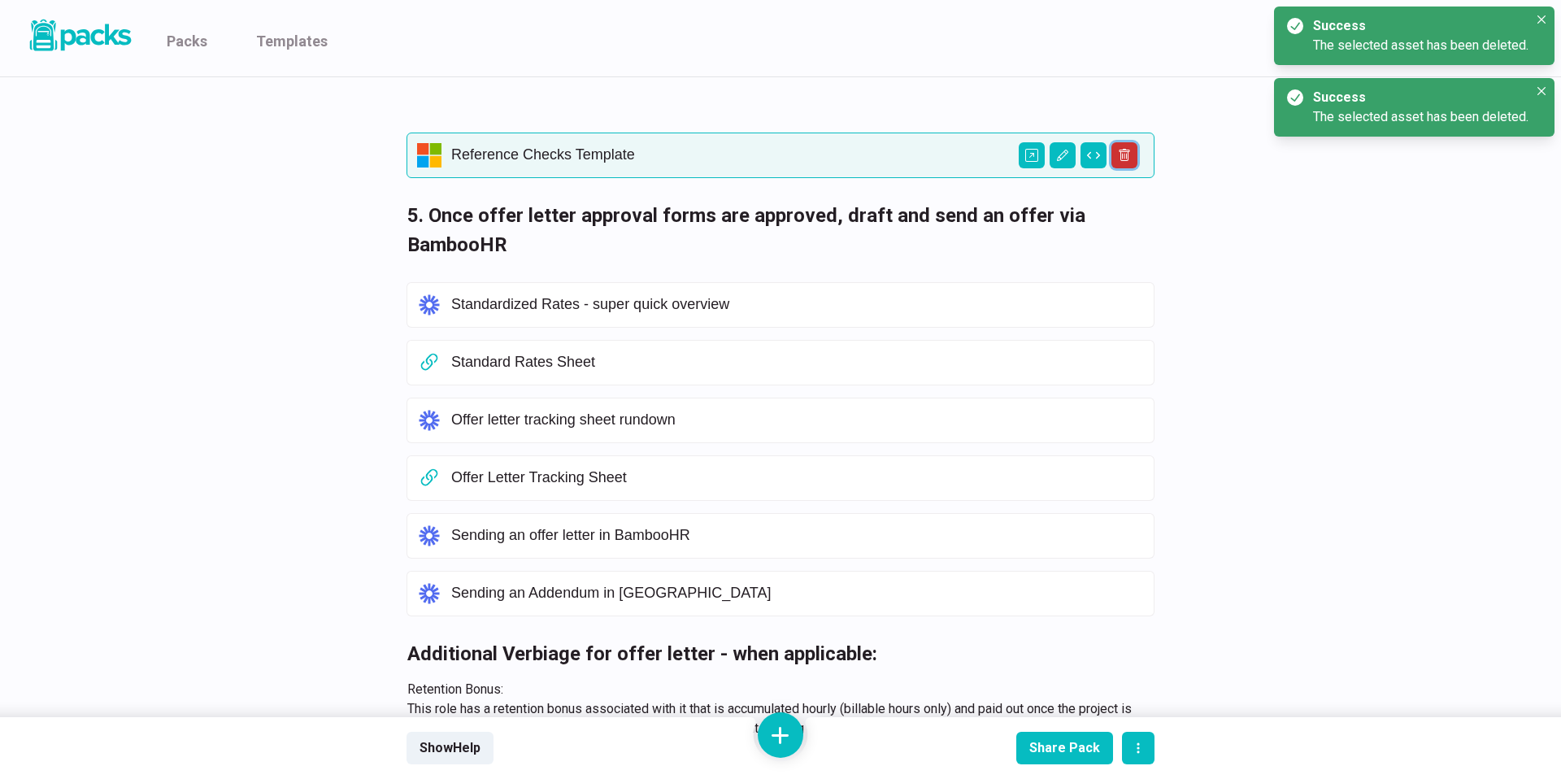
click at [1130, 162] on button "Delete asset" at bounding box center [1124, 155] width 26 height 26
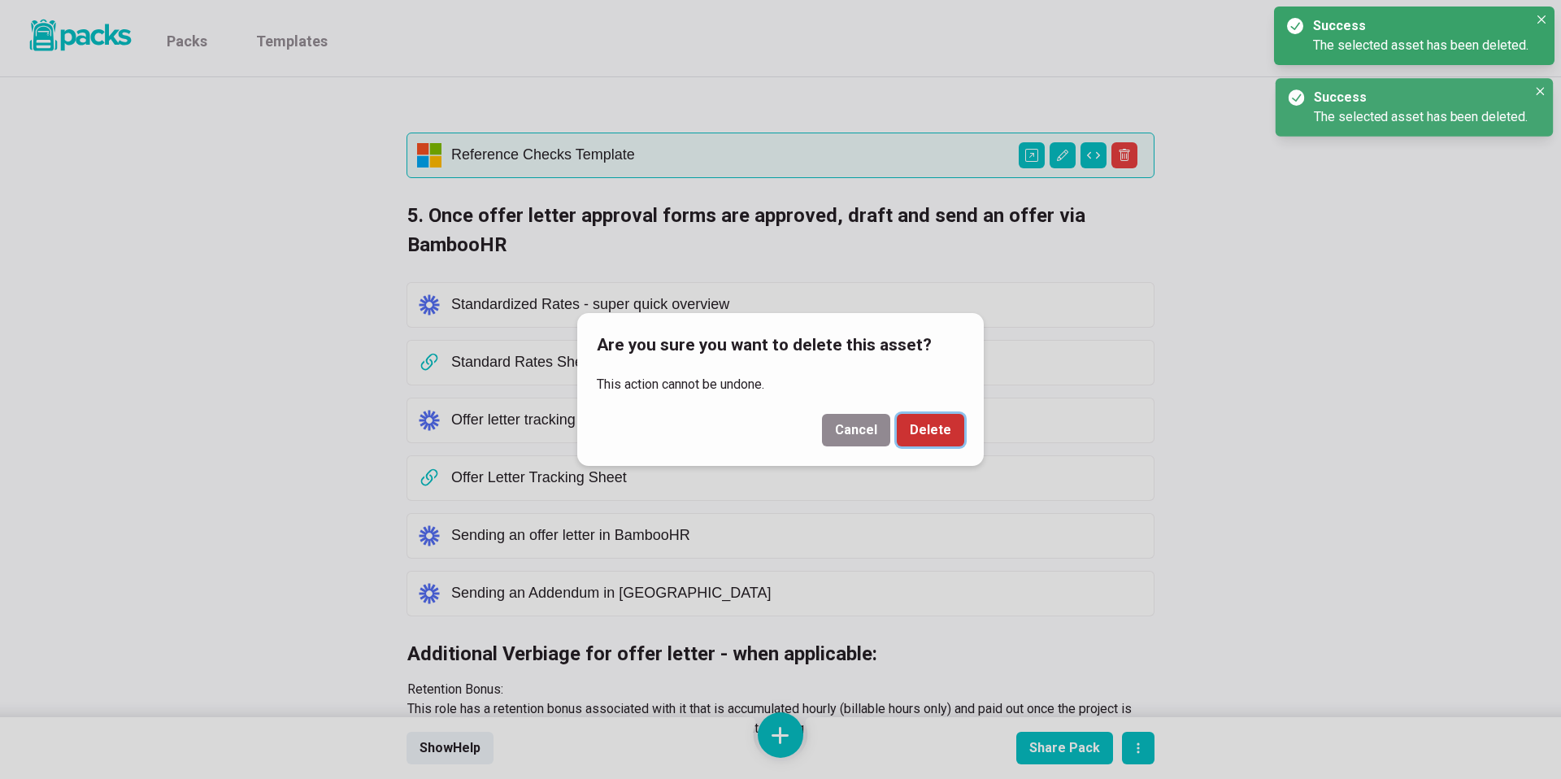
click at [940, 420] on button "Delete" at bounding box center [930, 430] width 67 height 33
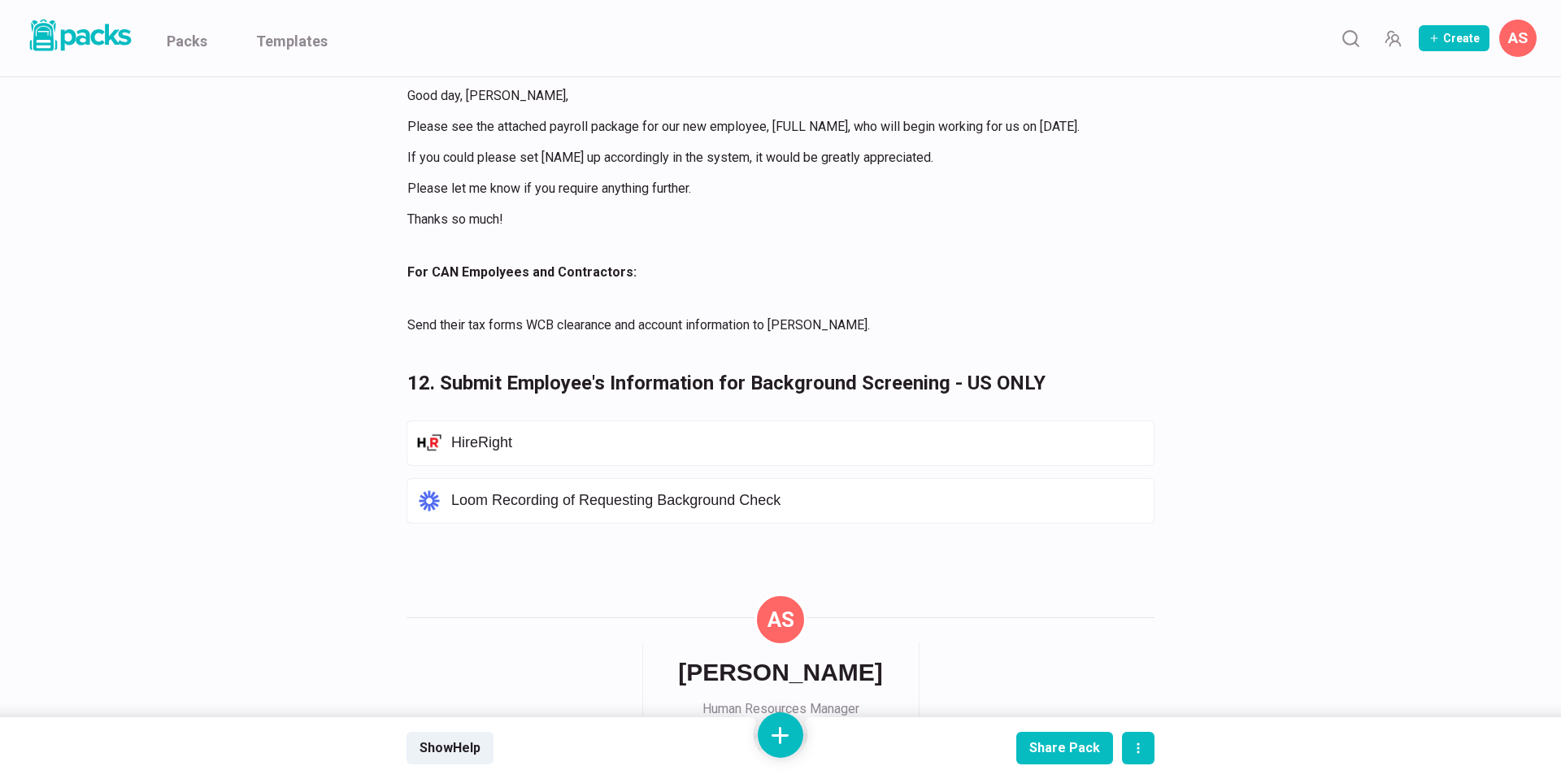
scroll to position [2189, 0]
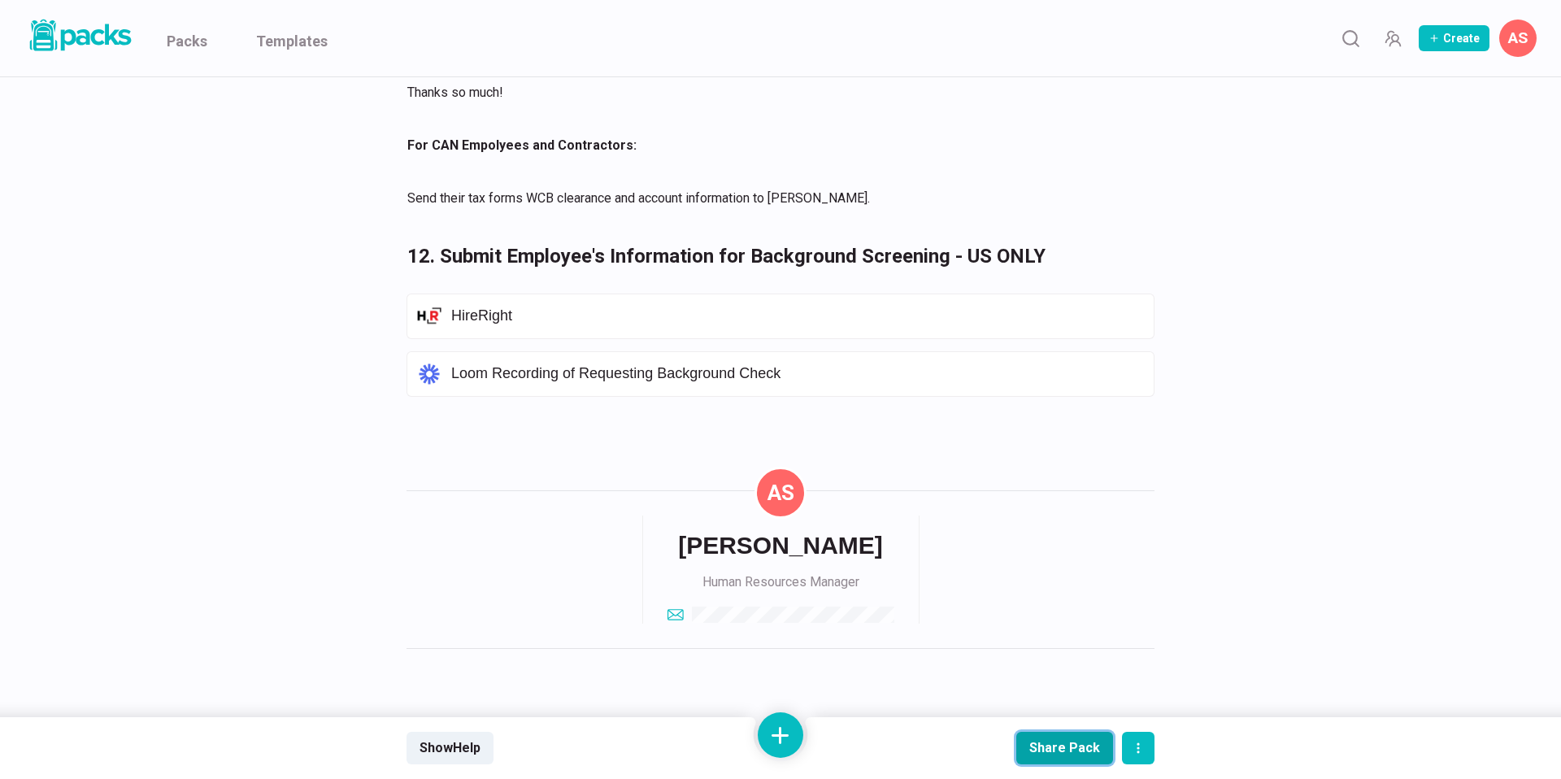
click at [1062, 753] on div "Share Pack" at bounding box center [1064, 747] width 71 height 15
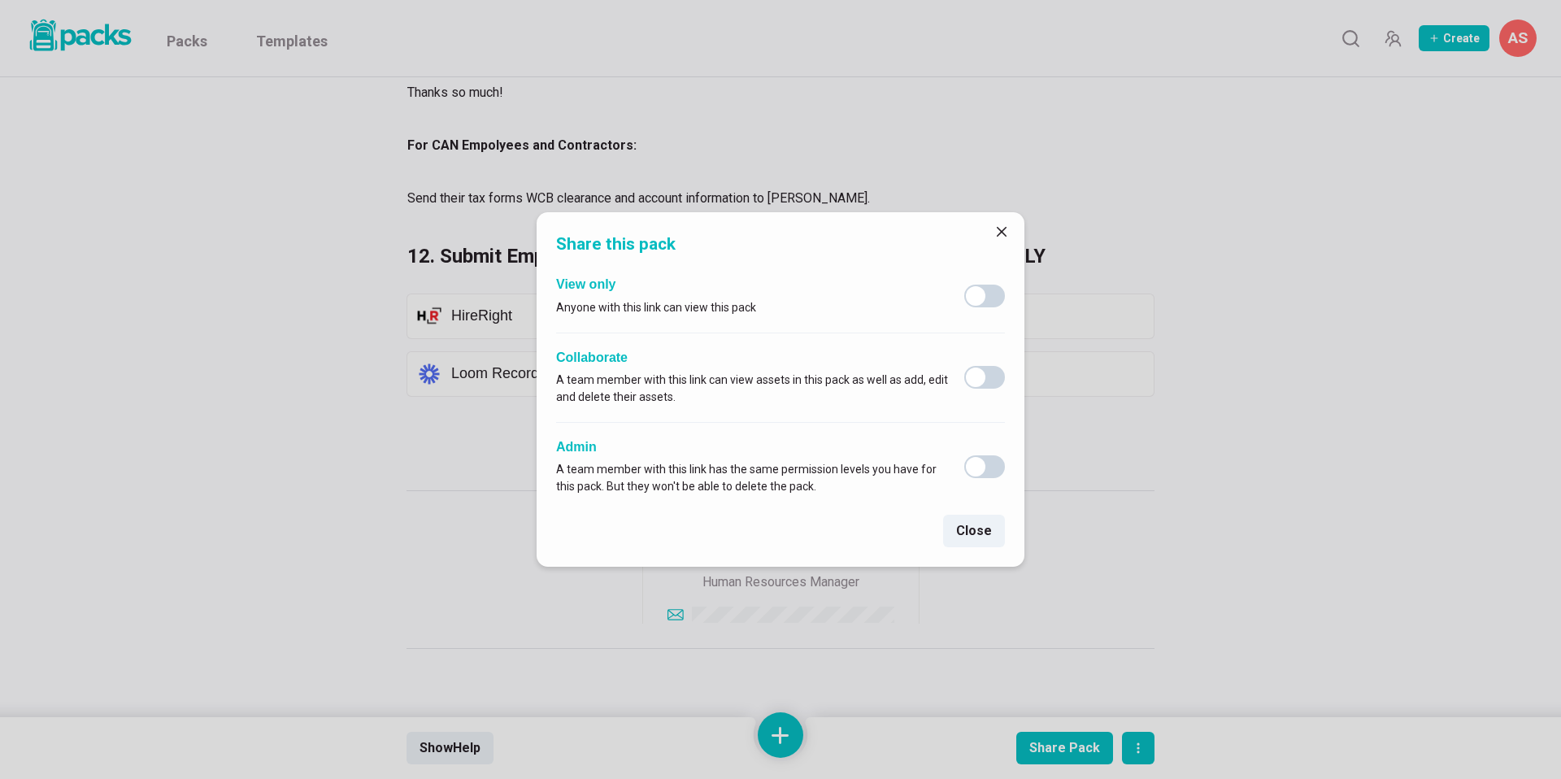
click at [991, 378] on span at bounding box center [984, 377] width 41 height 23
click at [964, 366] on input "checkbox" at bounding box center [963, 365] width 1 height 1
checkbox input "true"
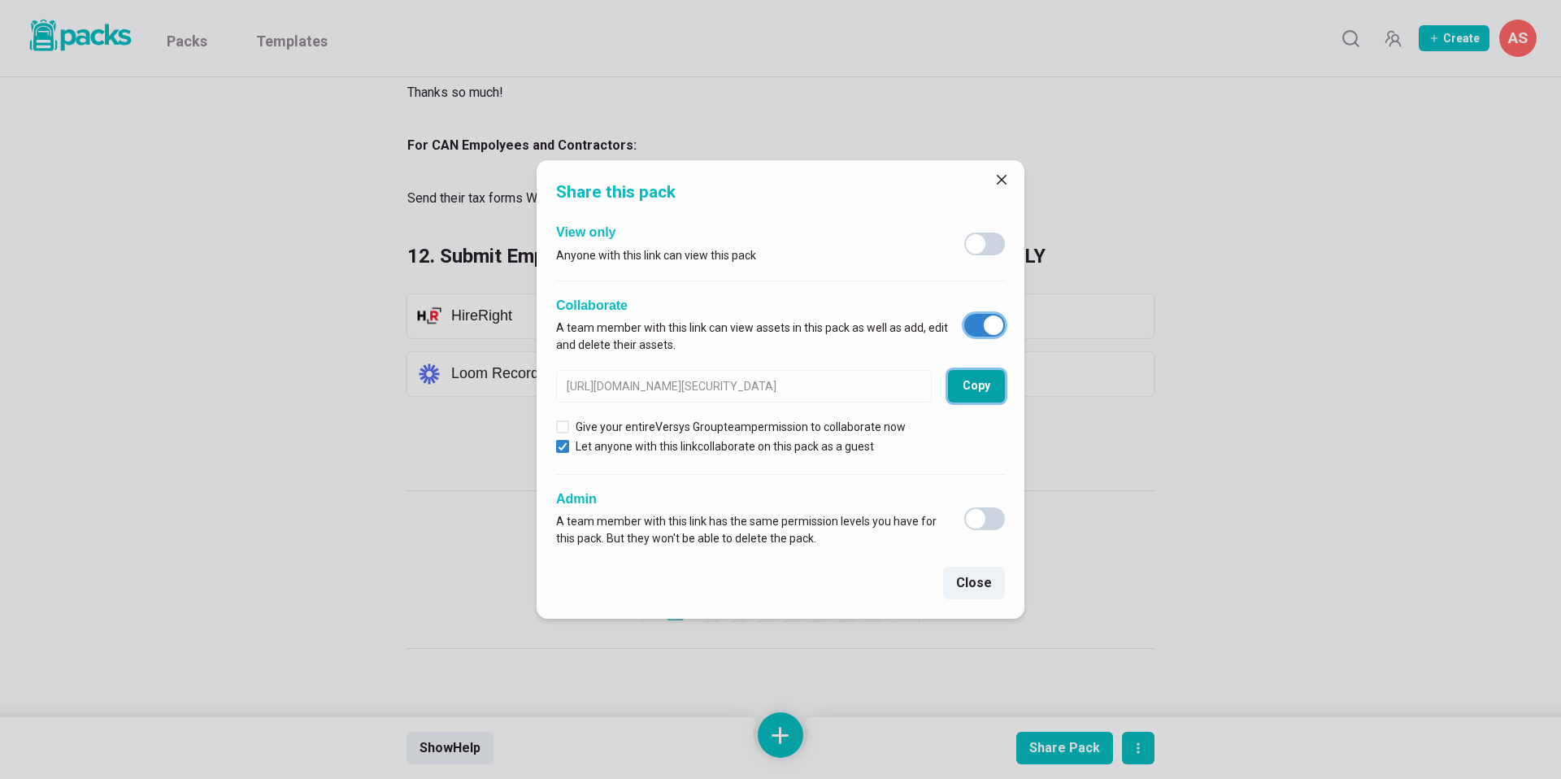
click at [996, 399] on button "Copy" at bounding box center [976, 386] width 57 height 33
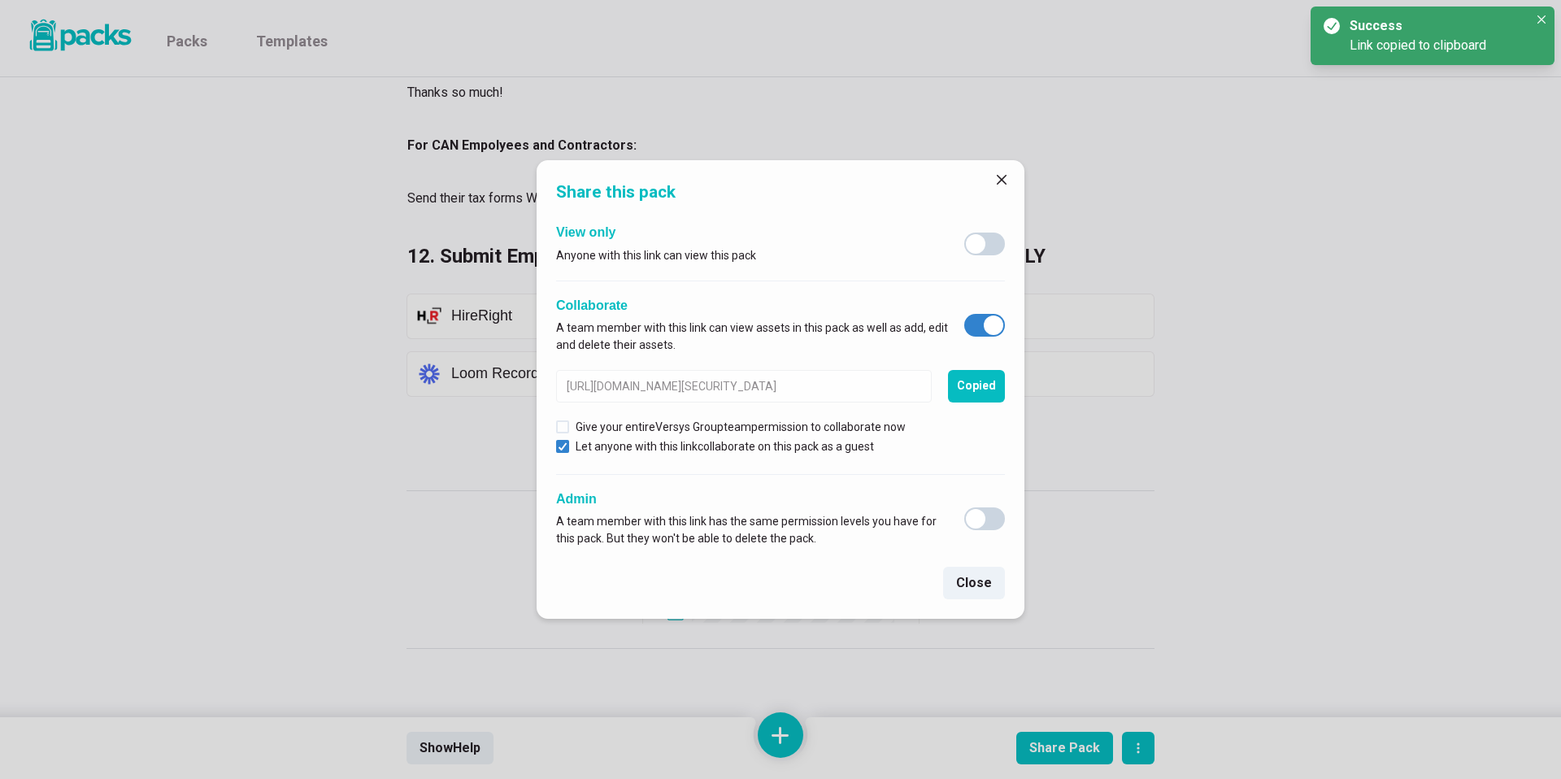
click at [342, 554] on div "Share this pack View only Anyone with this link can view this pack Collaborate …" at bounding box center [780, 389] width 1561 height 779
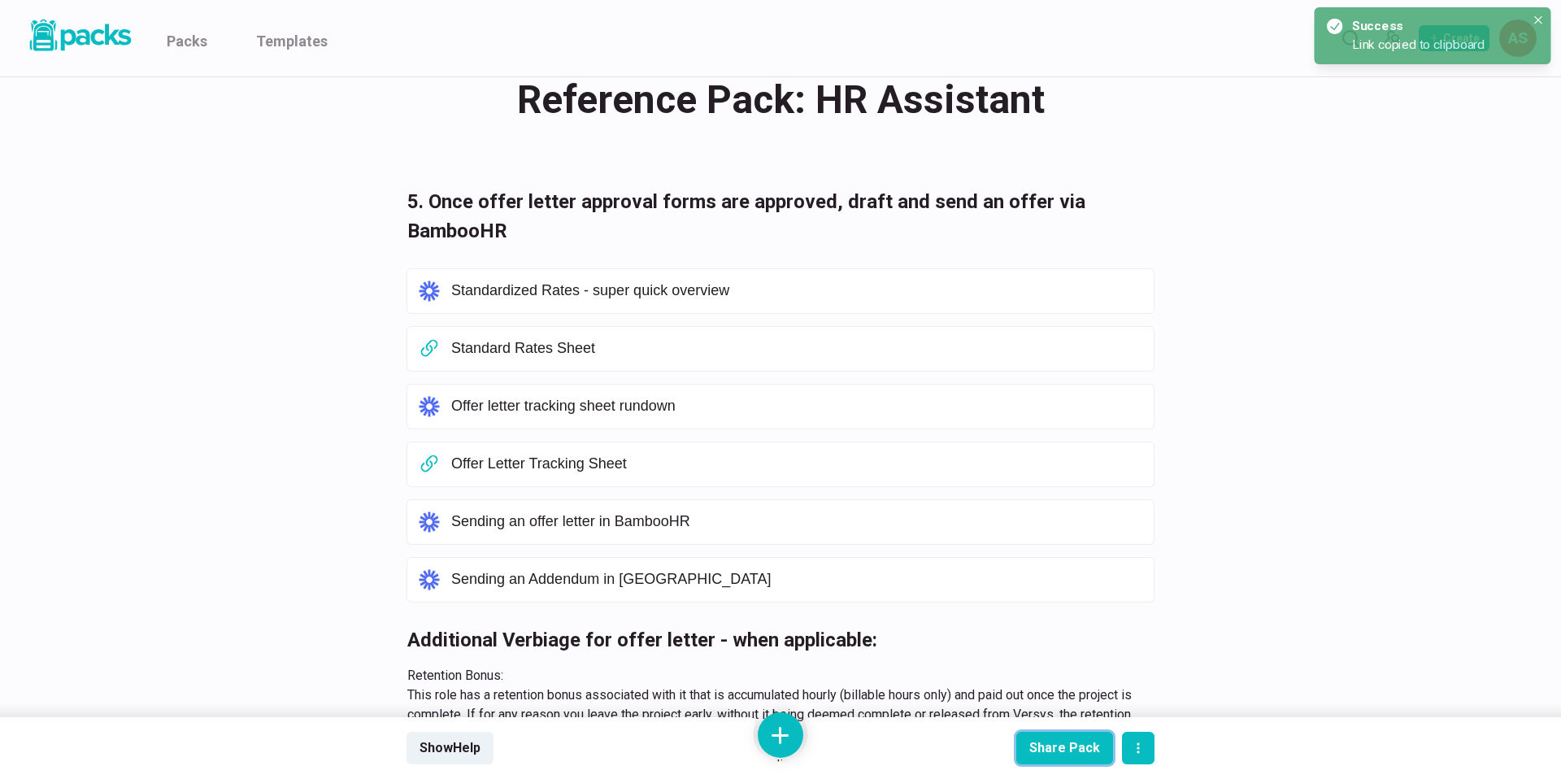
scroll to position [0, 0]
